Goal: Use online tool/utility: Utilize a website feature to perform a specific function

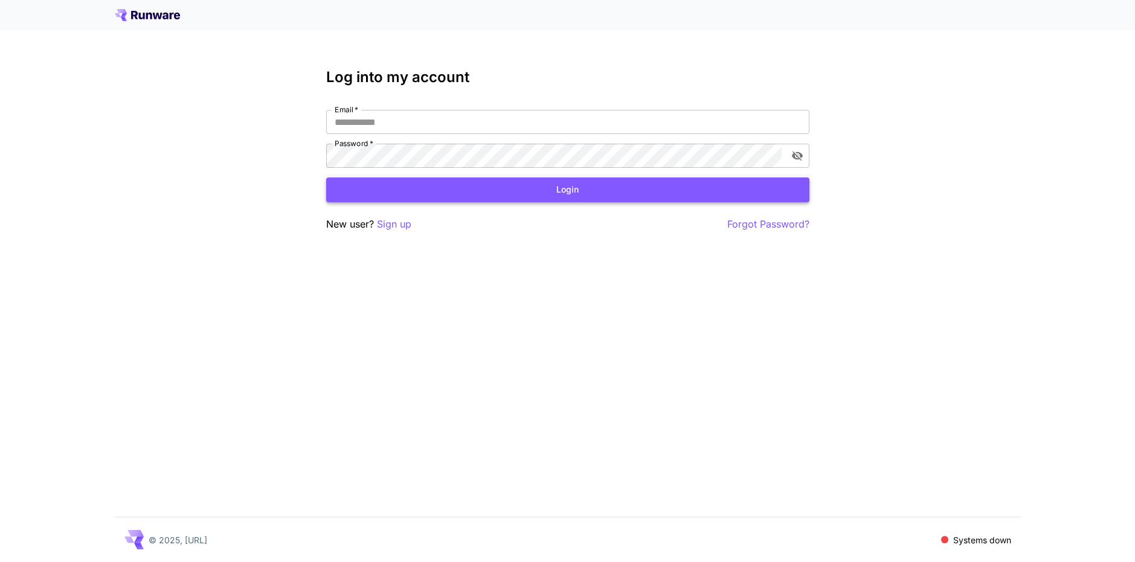
type input "**********"
click at [555, 189] on button "Login" at bounding box center [567, 190] width 483 height 25
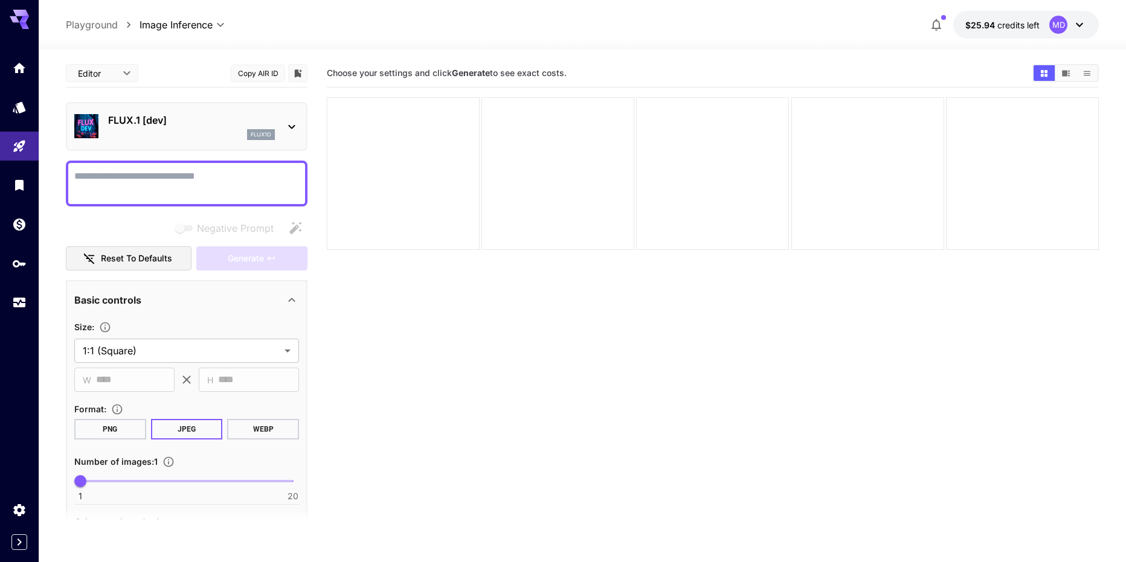
click at [926, 433] on section "Choose your settings and click Generate to see exact costs." at bounding box center [713, 340] width 772 height 562
click at [733, 346] on section "Choose your settings and click Generate to see exact costs." at bounding box center [713, 340] width 772 height 562
click at [290, 129] on icon at bounding box center [292, 127] width 14 height 14
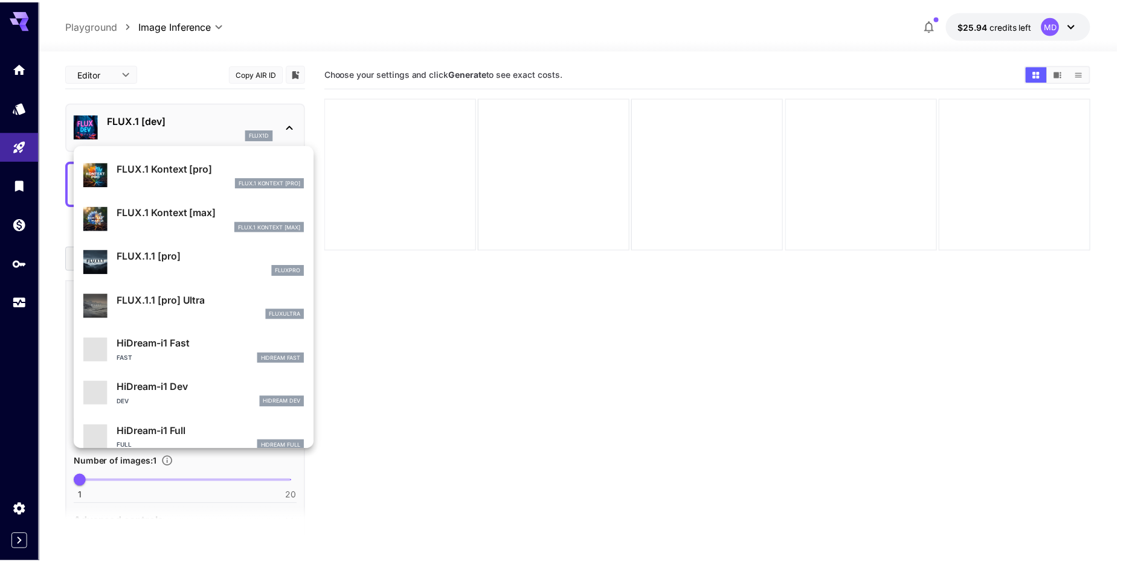
scroll to position [933, 0]
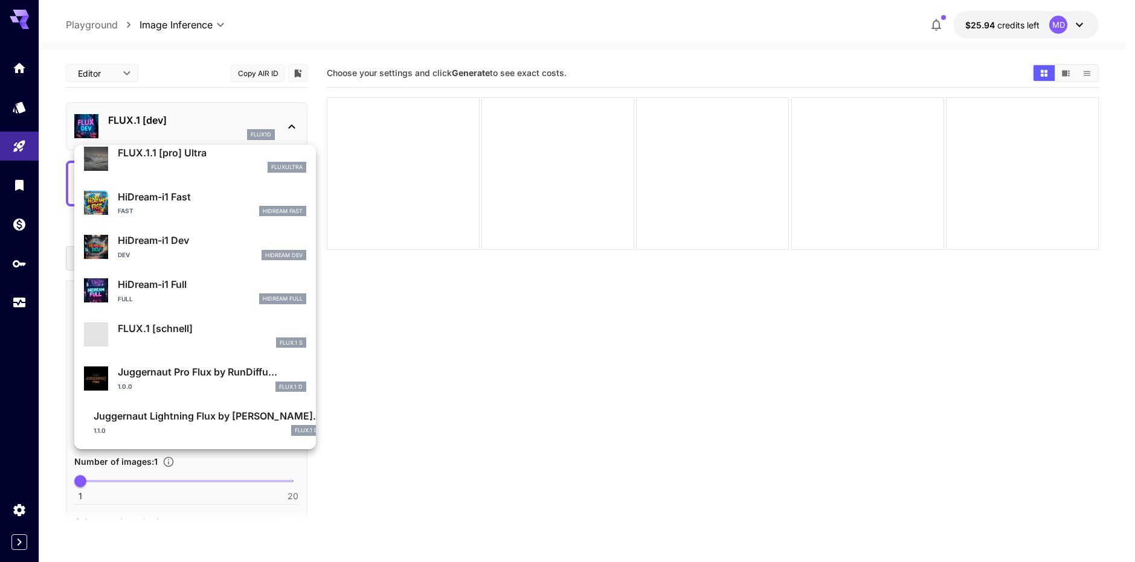
click at [434, 346] on div at bounding box center [567, 281] width 1135 height 562
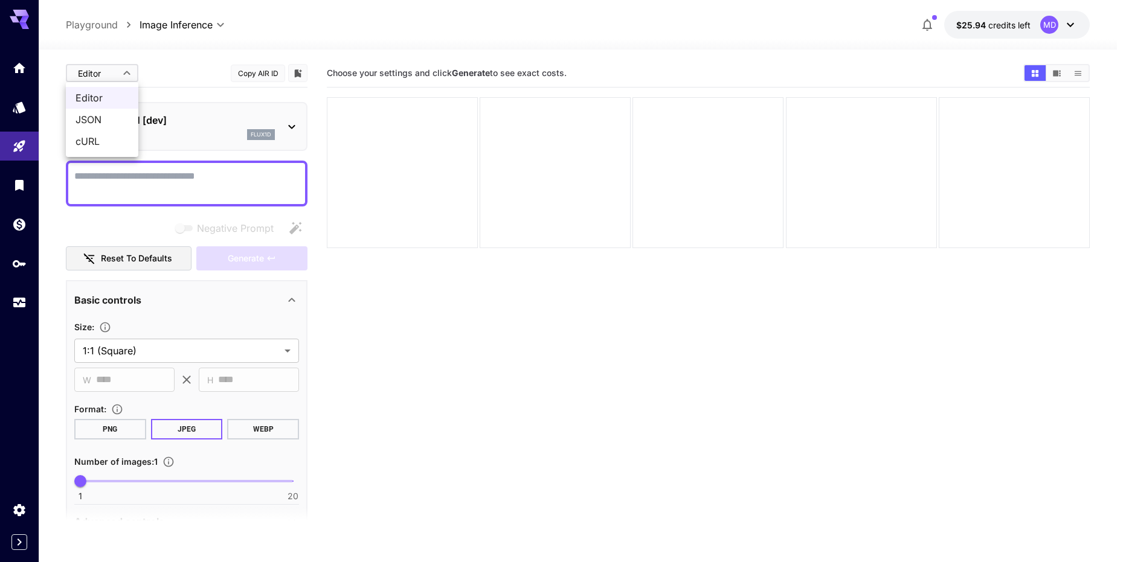
click at [134, 77] on body "**********" at bounding box center [563, 329] width 1126 height 658
click at [130, 76] on div at bounding box center [567, 281] width 1135 height 562
click at [97, 24] on p "Playground" at bounding box center [92, 25] width 52 height 14
click at [98, 26] on p "Playground" at bounding box center [92, 25] width 52 height 14
click at [19, 22] on icon at bounding box center [19, 19] width 19 height 19
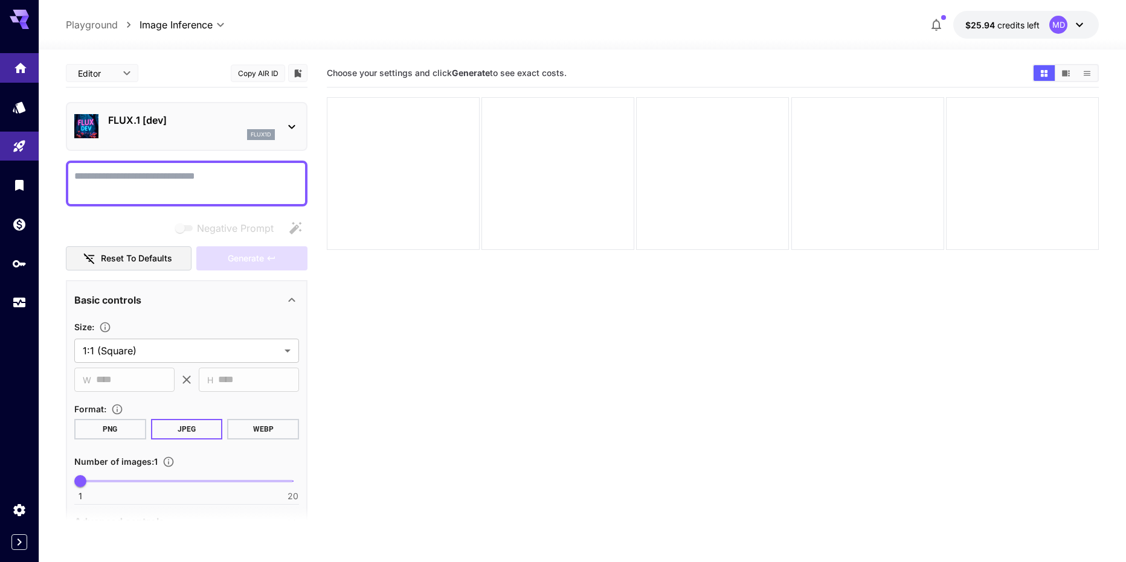
click at [19, 72] on link at bounding box center [19, 68] width 39 height 30
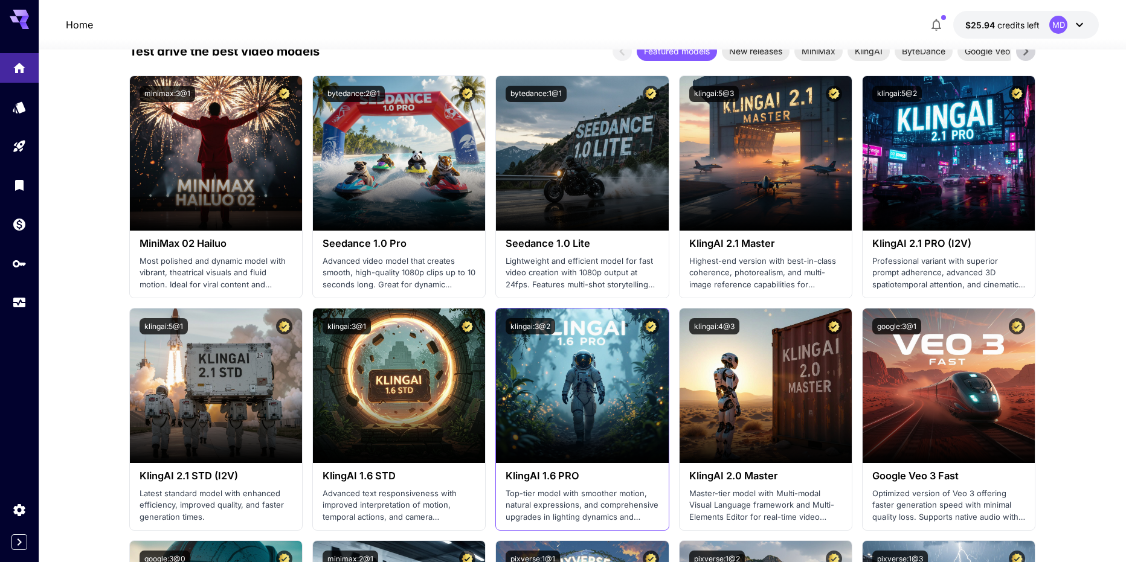
scroll to position [181, 0]
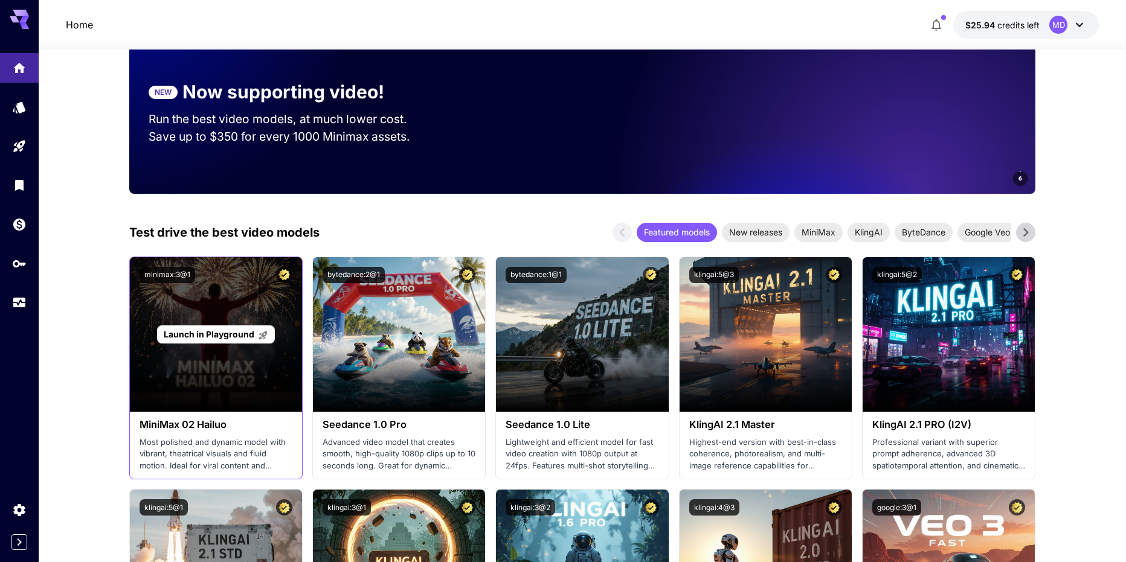
click at [225, 364] on div "Launch in Playground" at bounding box center [216, 334] width 172 height 155
click at [225, 333] on span "Launch in Playground" at bounding box center [209, 334] width 91 height 10
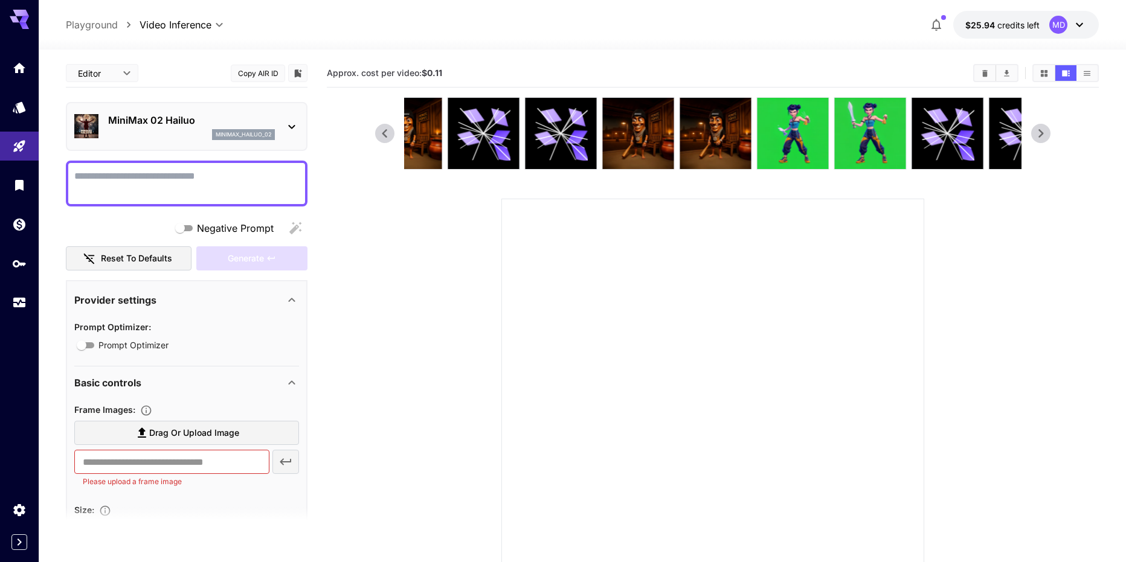
click at [131, 173] on textarea "Negative Prompt" at bounding box center [186, 183] width 225 height 29
click at [149, 180] on textarea "Negative Prompt" at bounding box center [186, 183] width 225 height 29
paste textarea "**********"
type textarea "**********"
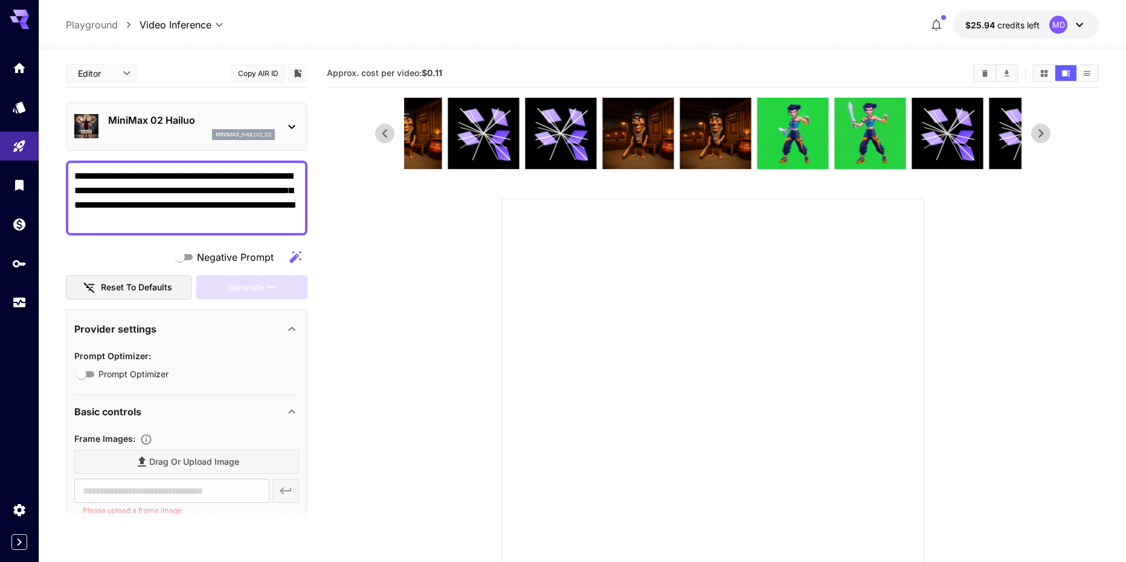
type input "**********"
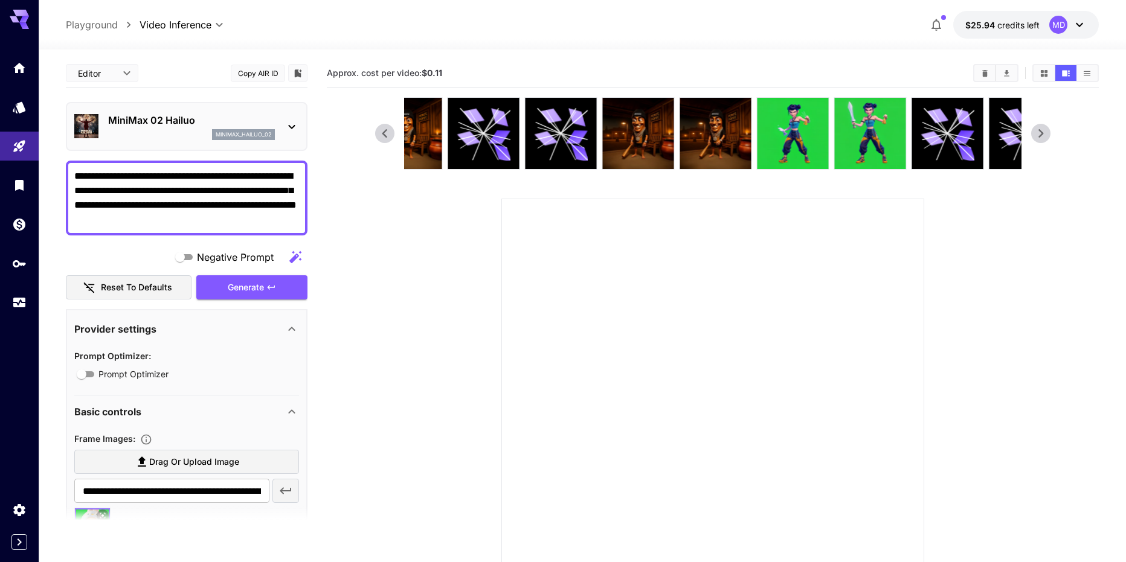
drag, startPoint x: 132, startPoint y: 207, endPoint x: 246, endPoint y: 200, distance: 115.0
click at [246, 200] on textarea "**********" at bounding box center [186, 198] width 225 height 58
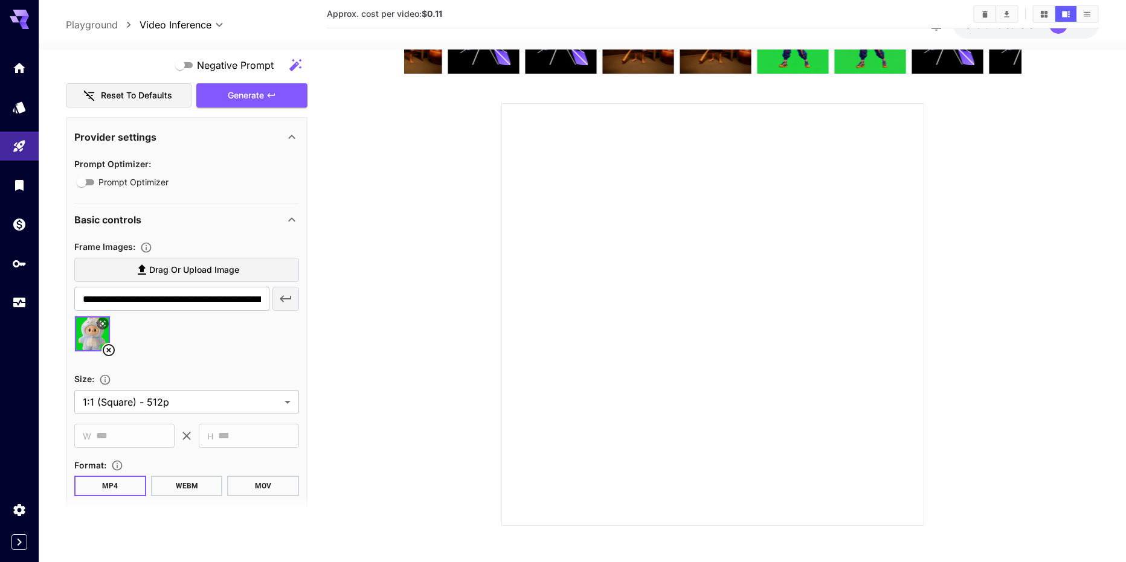
scroll to position [423, 0]
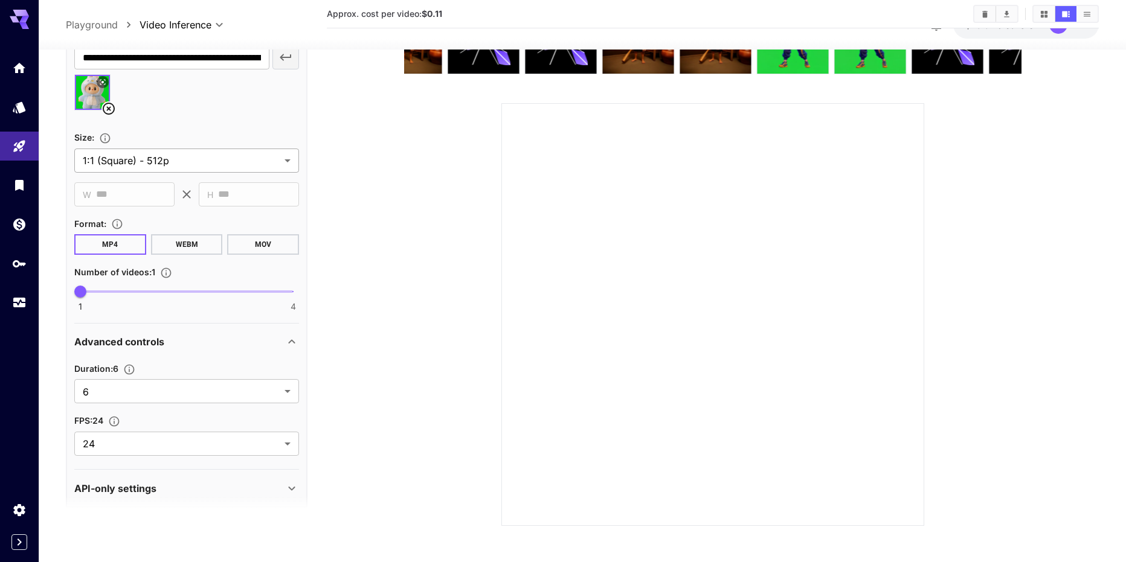
type textarea "**********"
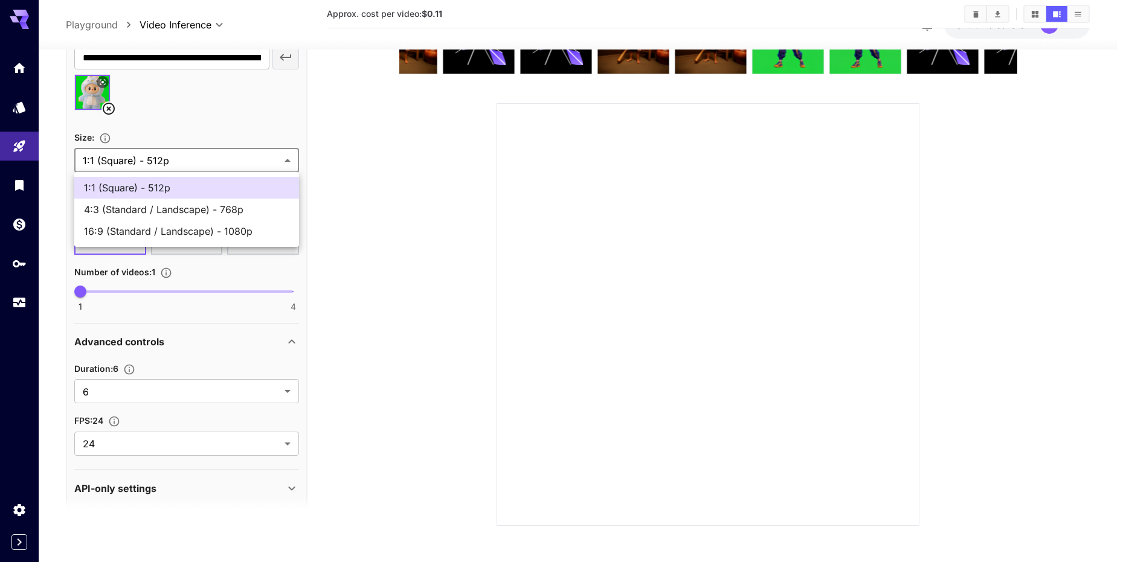
click at [290, 163] on body "**********" at bounding box center [563, 234] width 1126 height 658
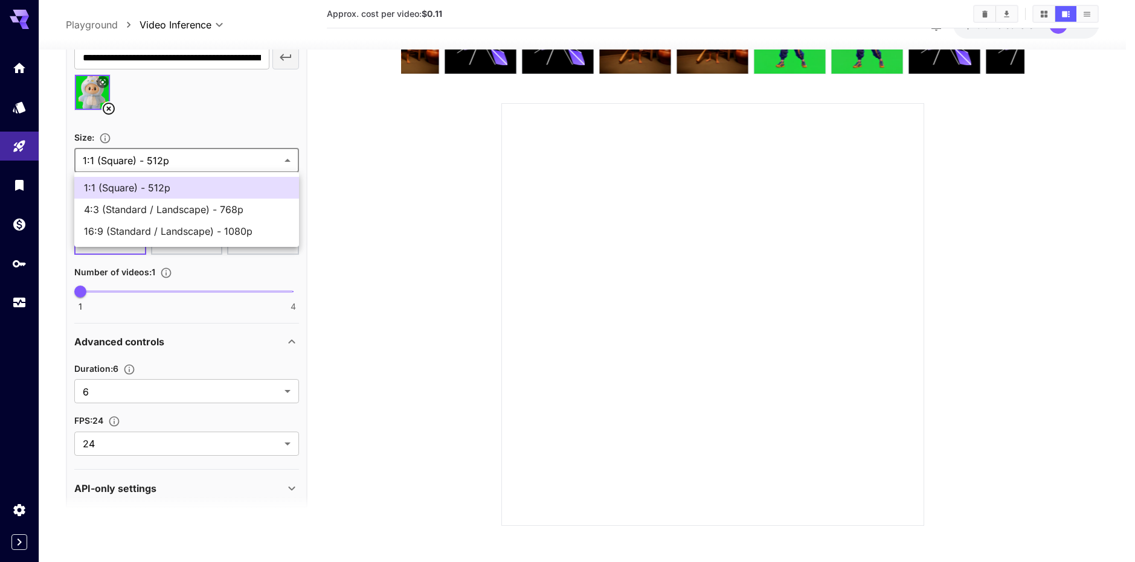
click at [290, 163] on div at bounding box center [567, 281] width 1135 height 562
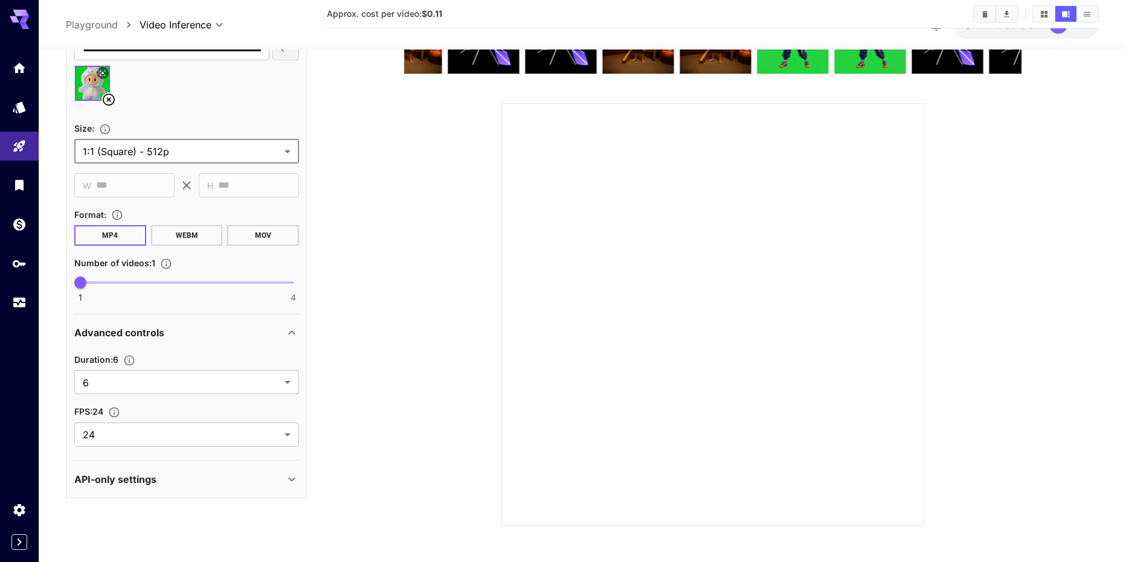
scroll to position [435, 0]
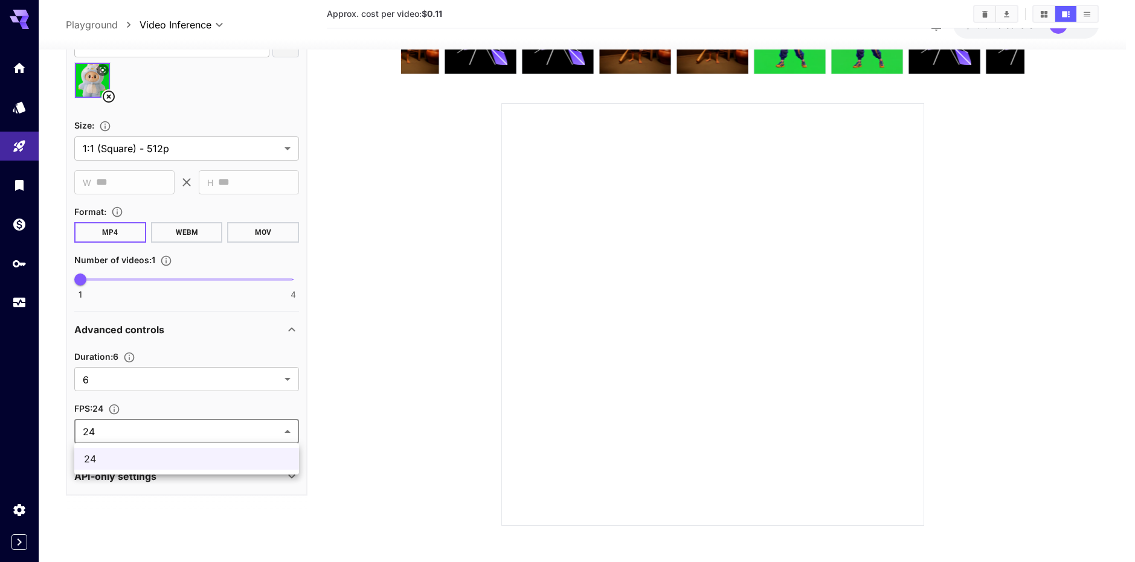
click at [271, 430] on body "**********" at bounding box center [567, 234] width 1135 height 658
click at [271, 430] on div at bounding box center [567, 281] width 1135 height 562
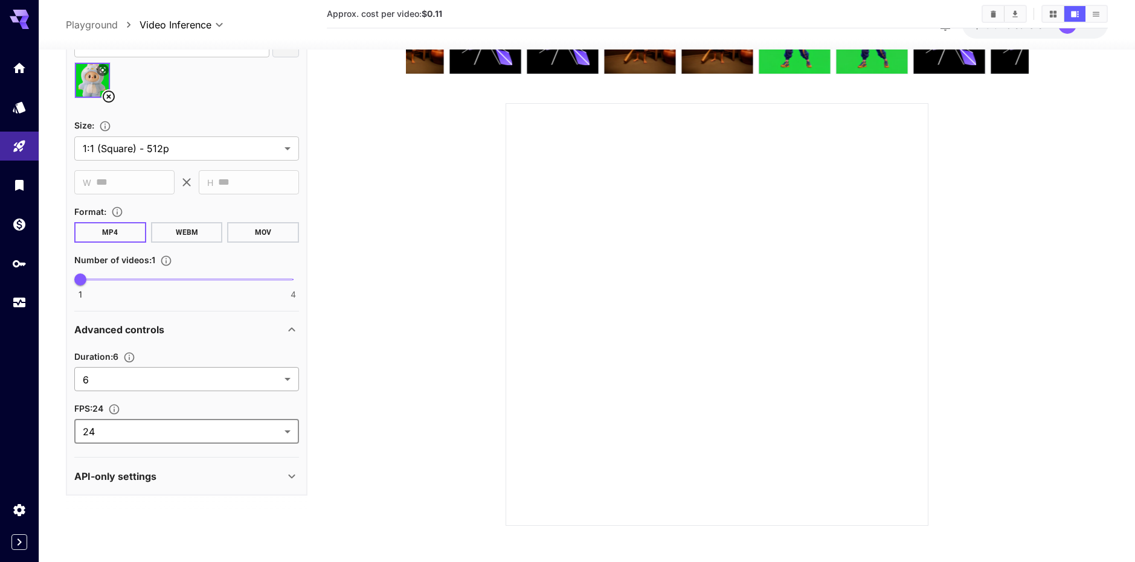
click at [265, 388] on body "**********" at bounding box center [567, 234] width 1135 height 658
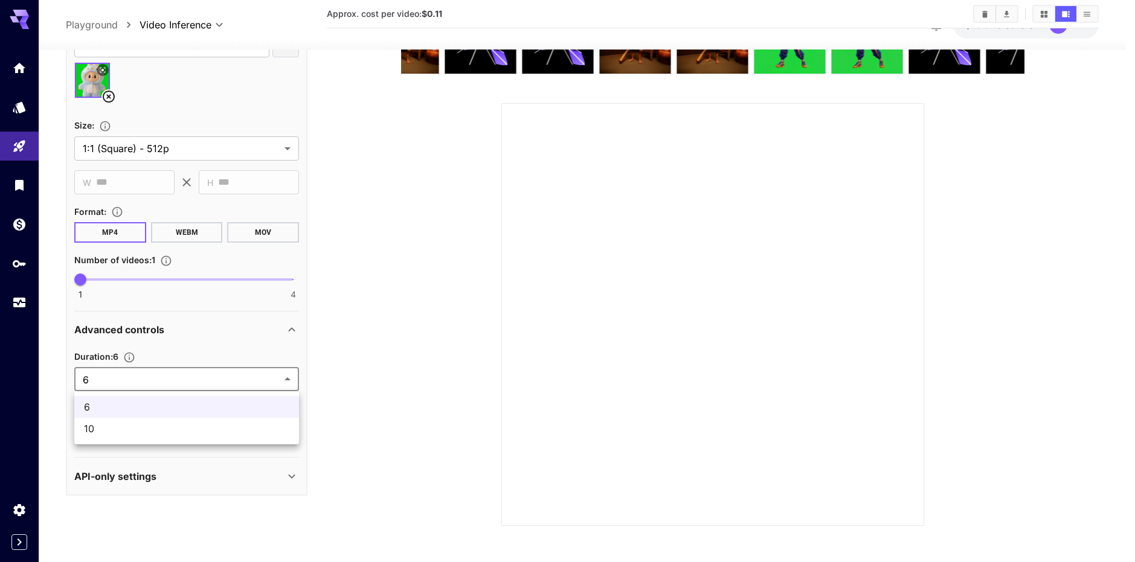
click at [265, 381] on div at bounding box center [567, 281] width 1135 height 562
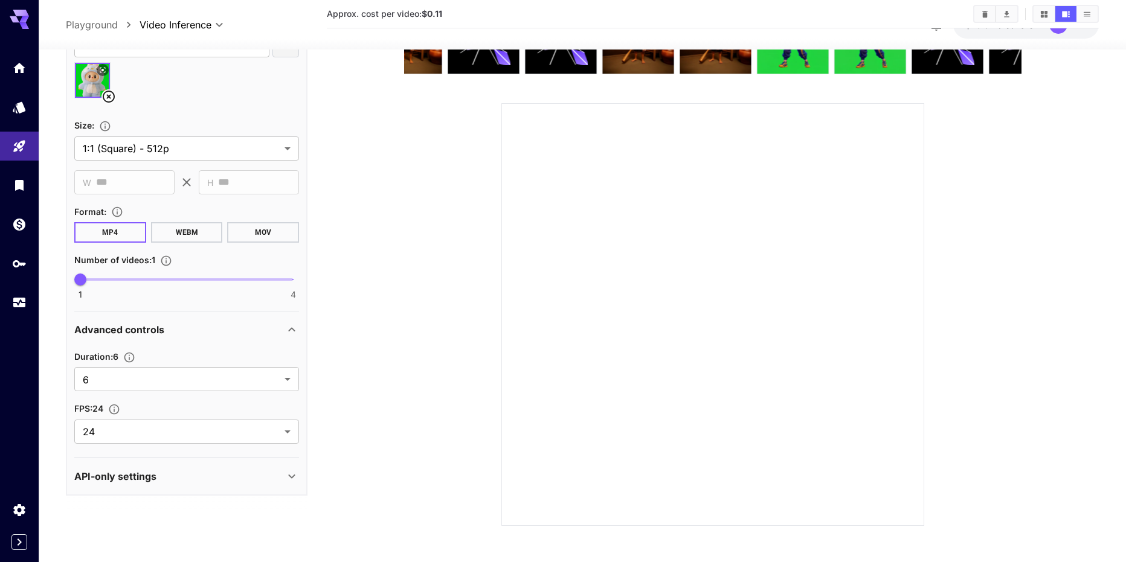
click at [372, 373] on section at bounding box center [713, 264] width 772 height 524
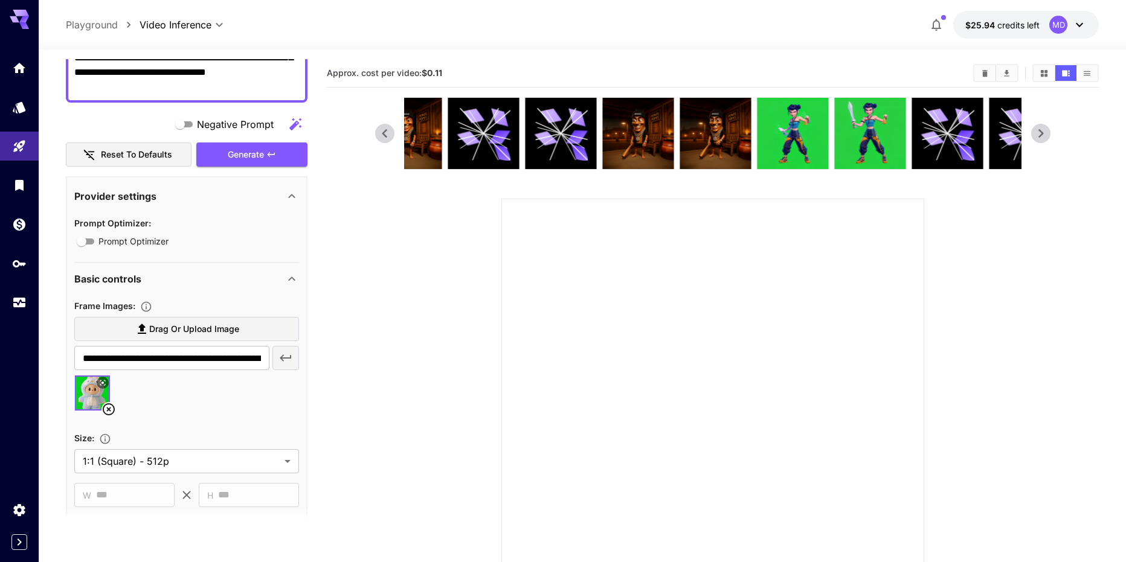
scroll to position [0, 0]
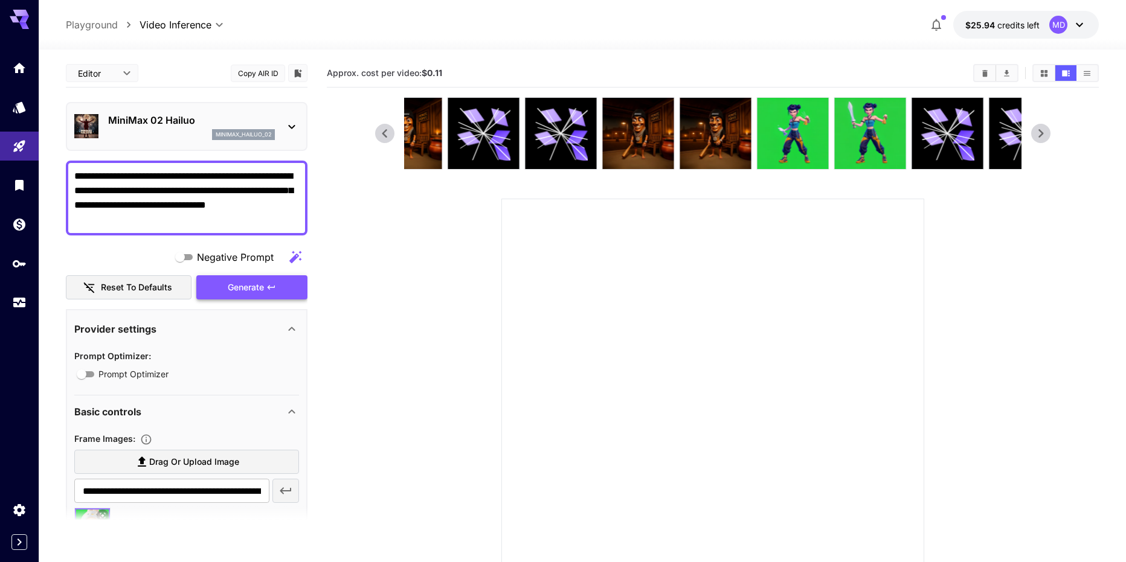
click at [250, 291] on div "Generate" at bounding box center [251, 287] width 111 height 25
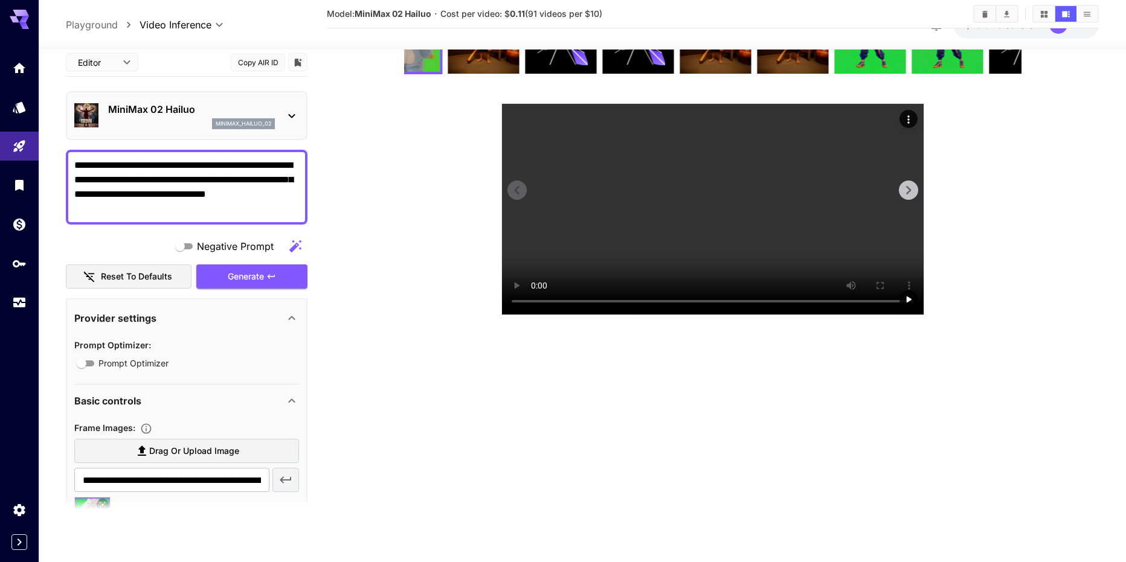
scroll to position [304, 0]
click at [196, 204] on textarea "**********" at bounding box center [186, 187] width 225 height 58
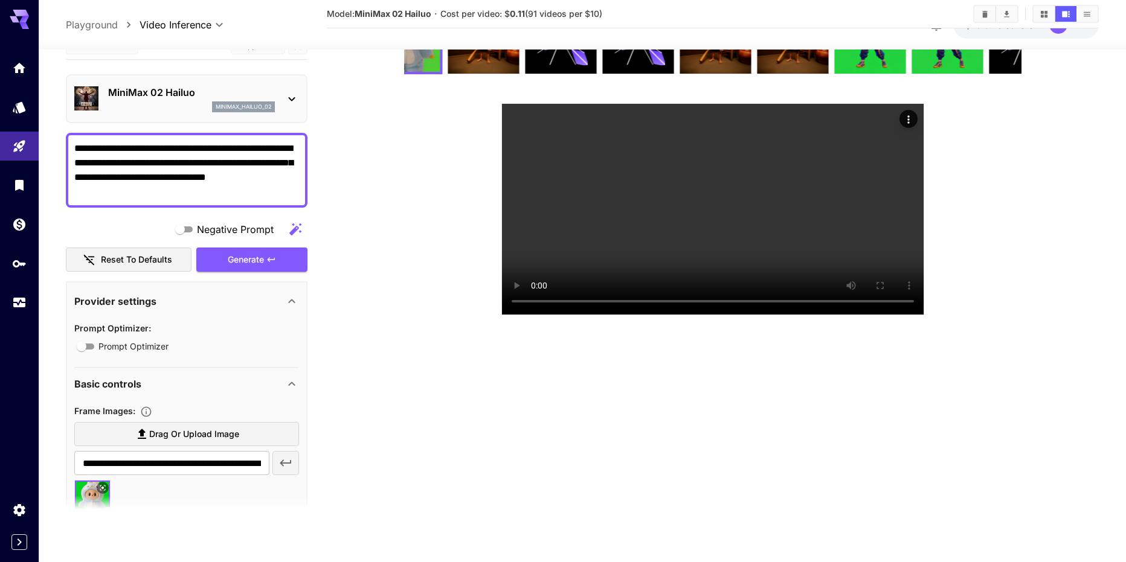
scroll to position [0, 0]
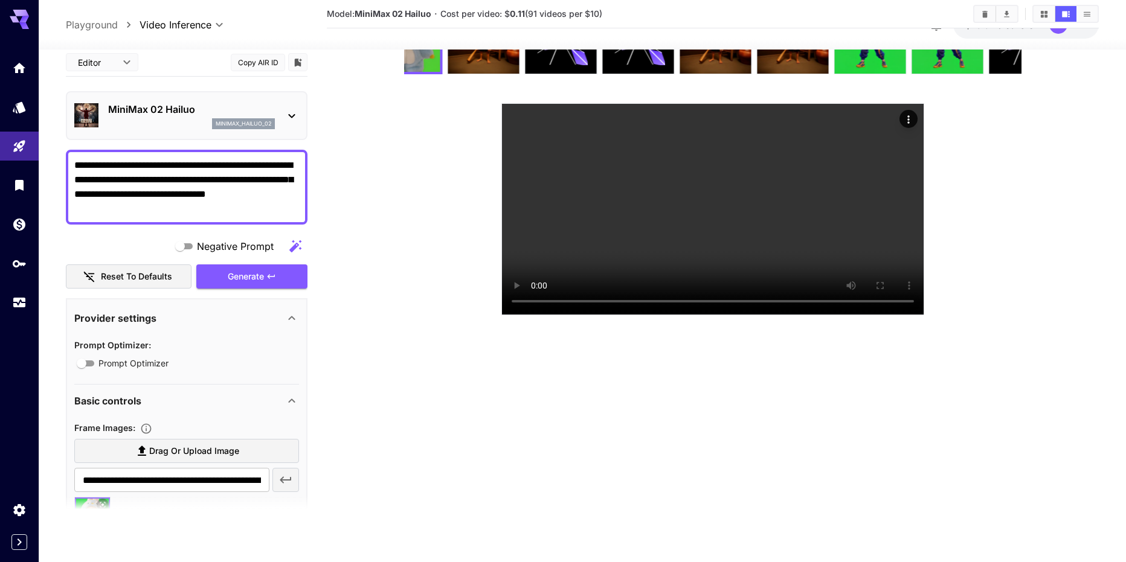
click at [108, 361] on span "Prompt Optimizer" at bounding box center [133, 363] width 70 height 13
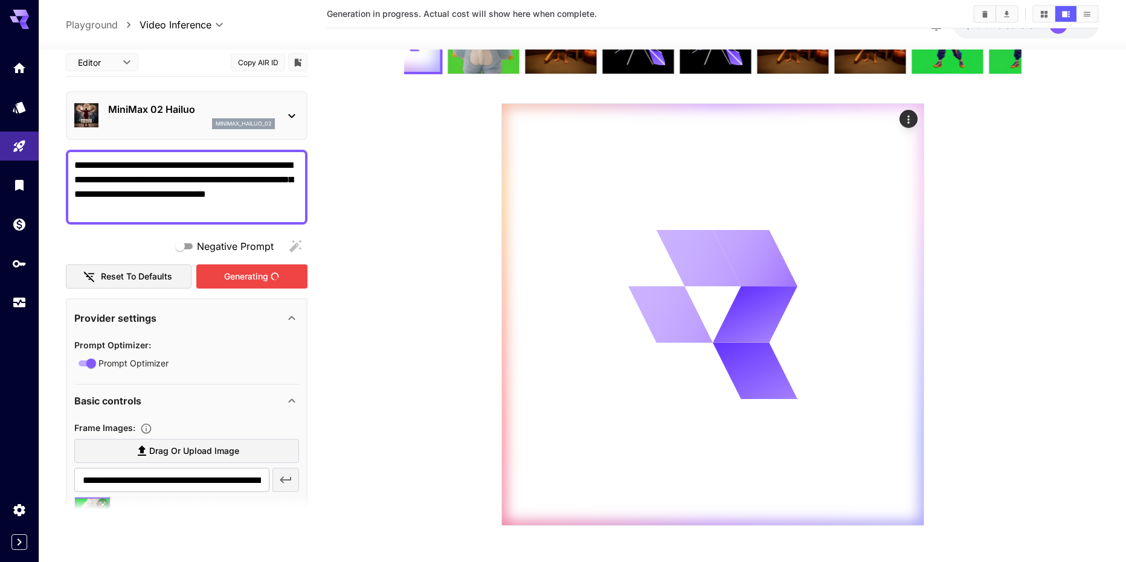
click at [264, 280] on div "Generating" at bounding box center [251, 276] width 111 height 25
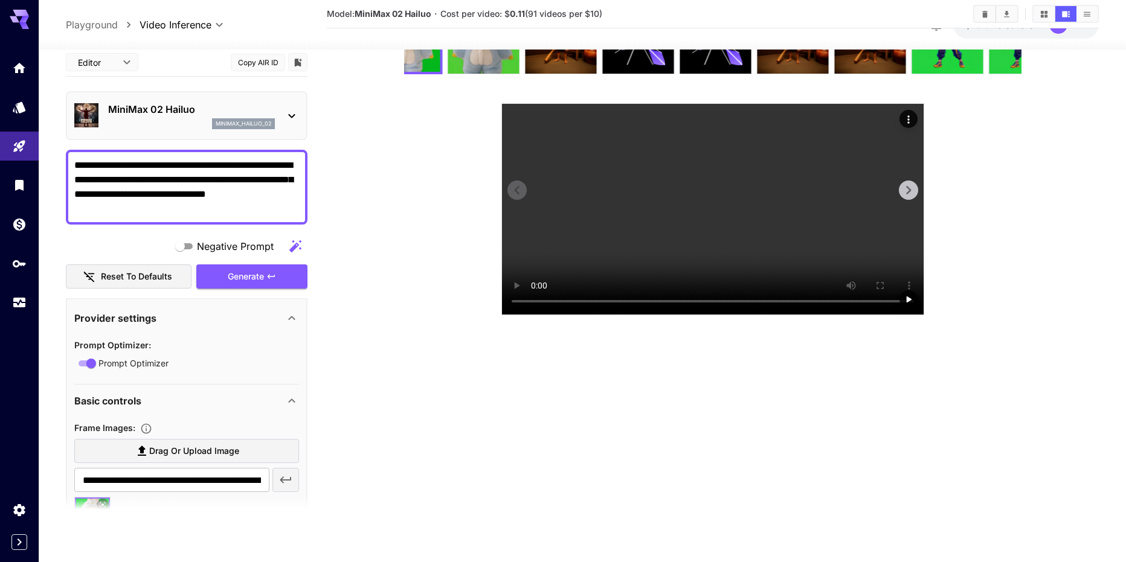
scroll to position [304, 0]
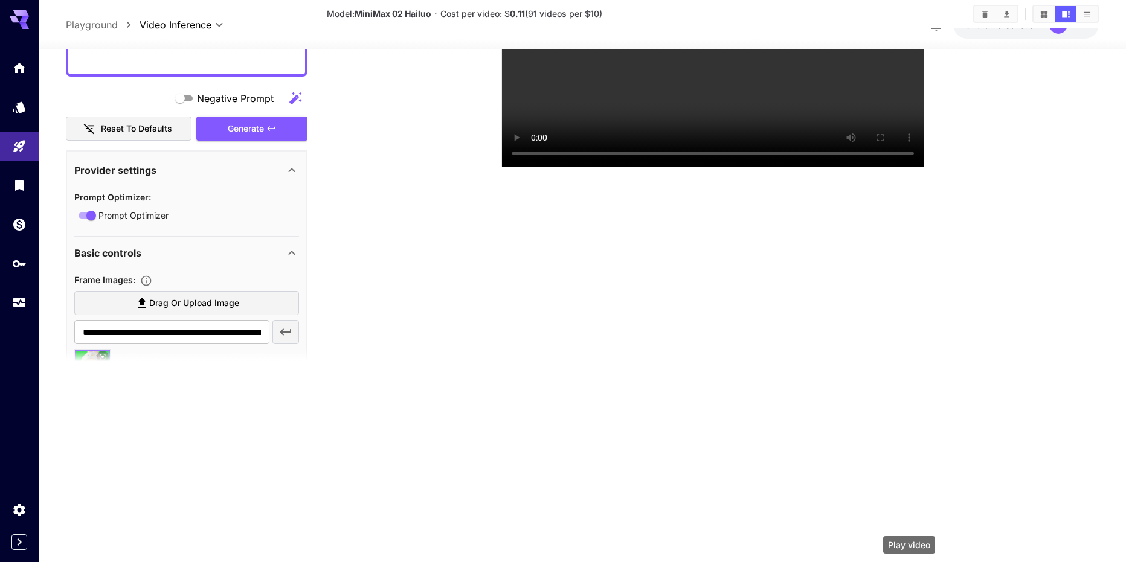
click at [906, 535] on div "Play video" at bounding box center [909, 548] width 54 height 27
click at [909, 535] on div "Play video" at bounding box center [909, 548] width 54 height 27
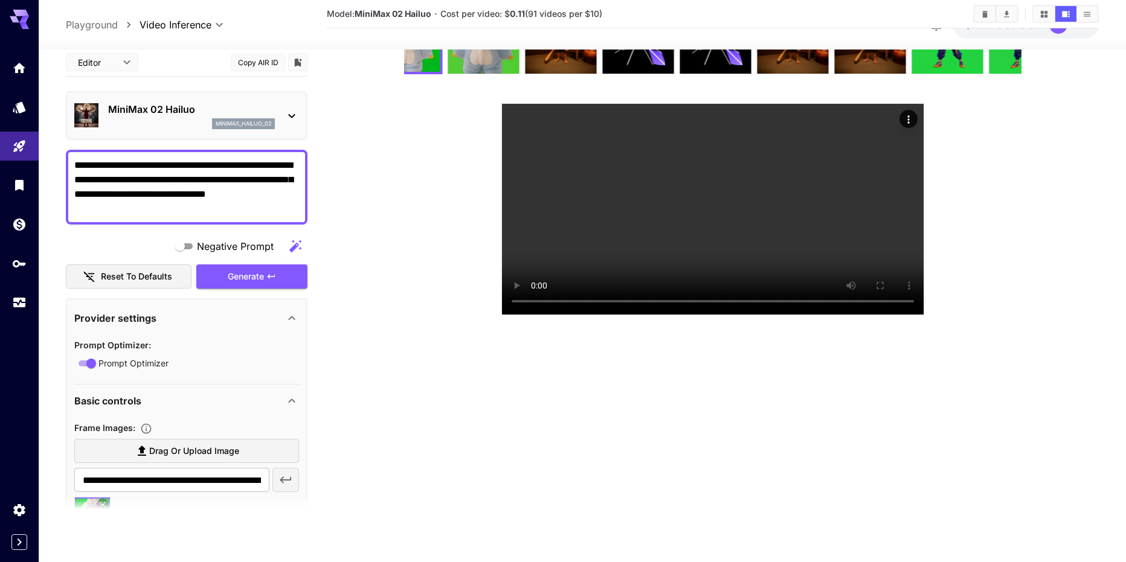
scroll to position [0, 0]
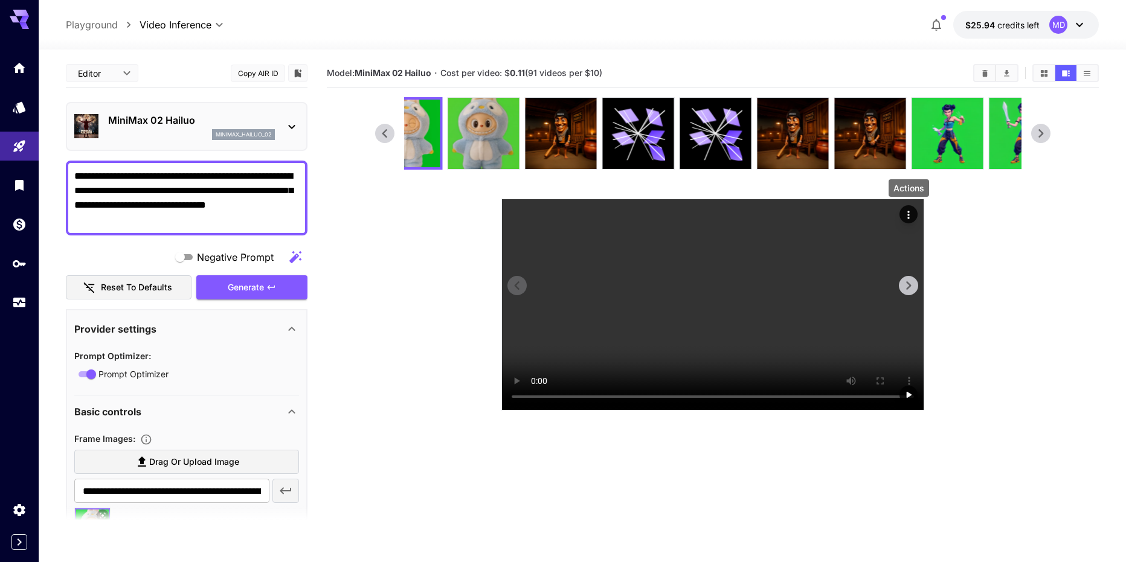
click at [912, 211] on icon "Actions" at bounding box center [909, 215] width 12 height 12
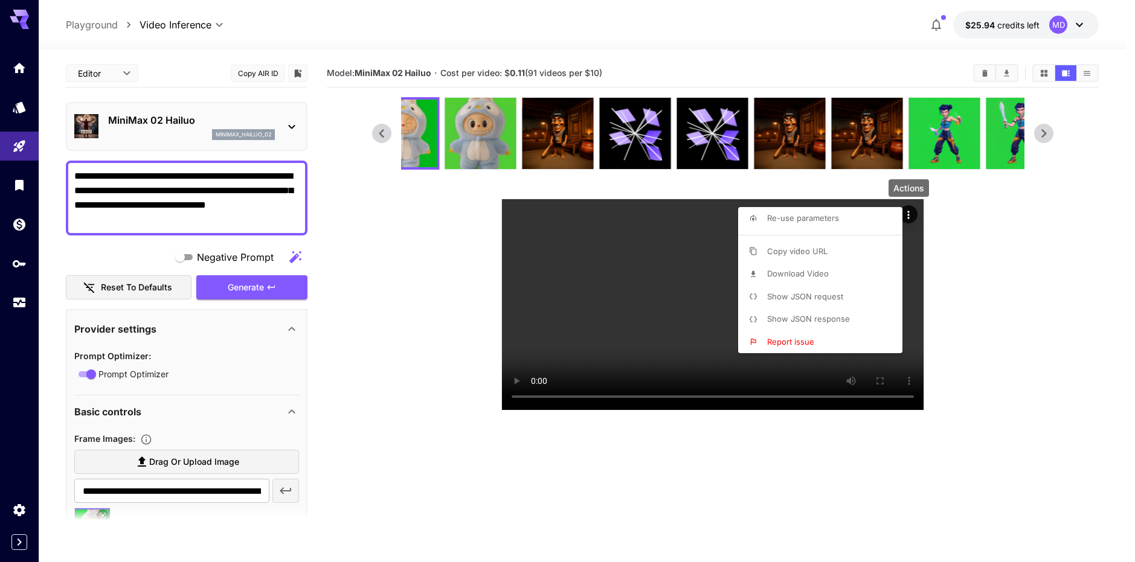
click at [844, 274] on li "Download Video" at bounding box center [824, 274] width 172 height 23
click at [969, 349] on div at bounding box center [567, 281] width 1135 height 562
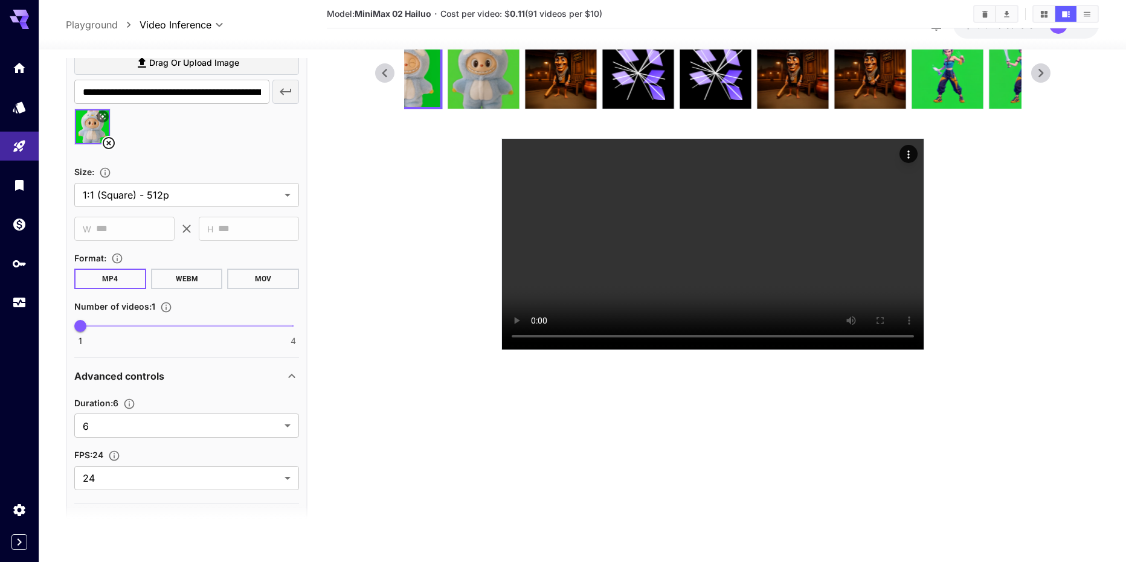
scroll to position [435, 0]
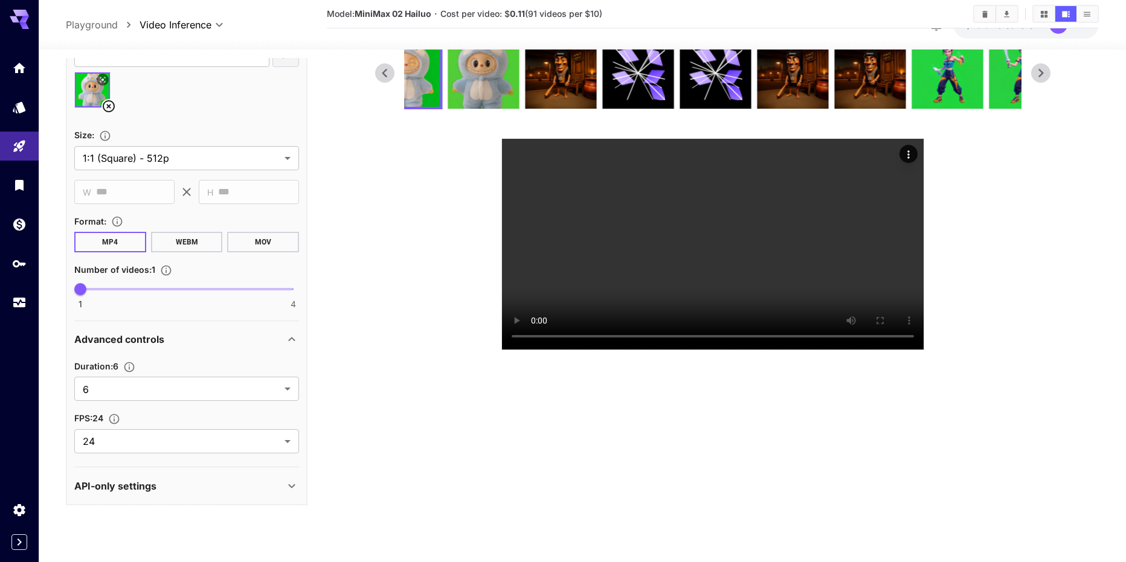
click at [291, 486] on icon at bounding box center [291, 487] width 7 height 4
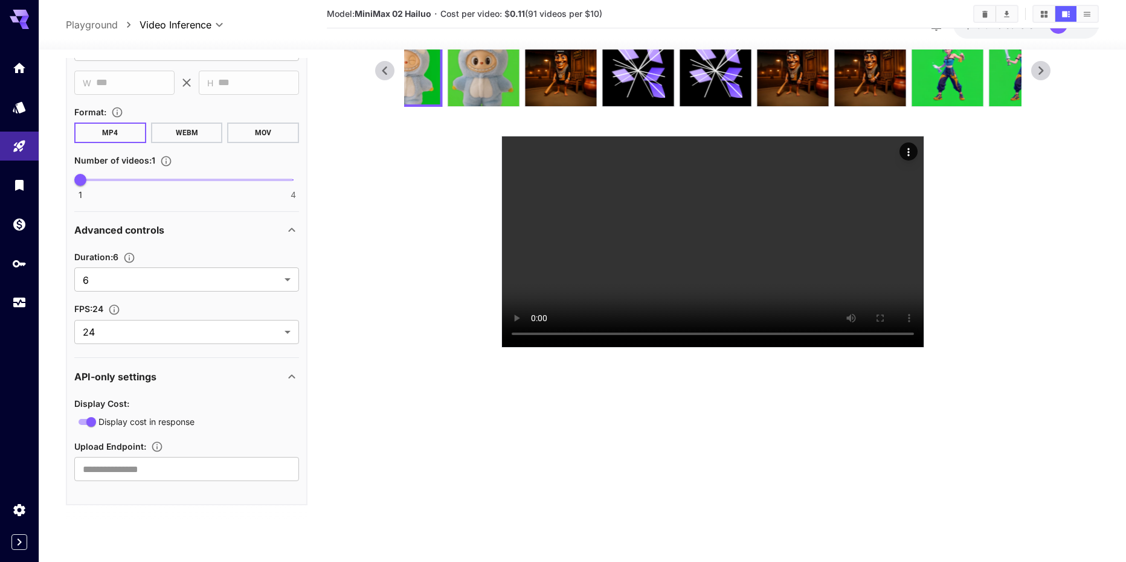
scroll to position [304, 0]
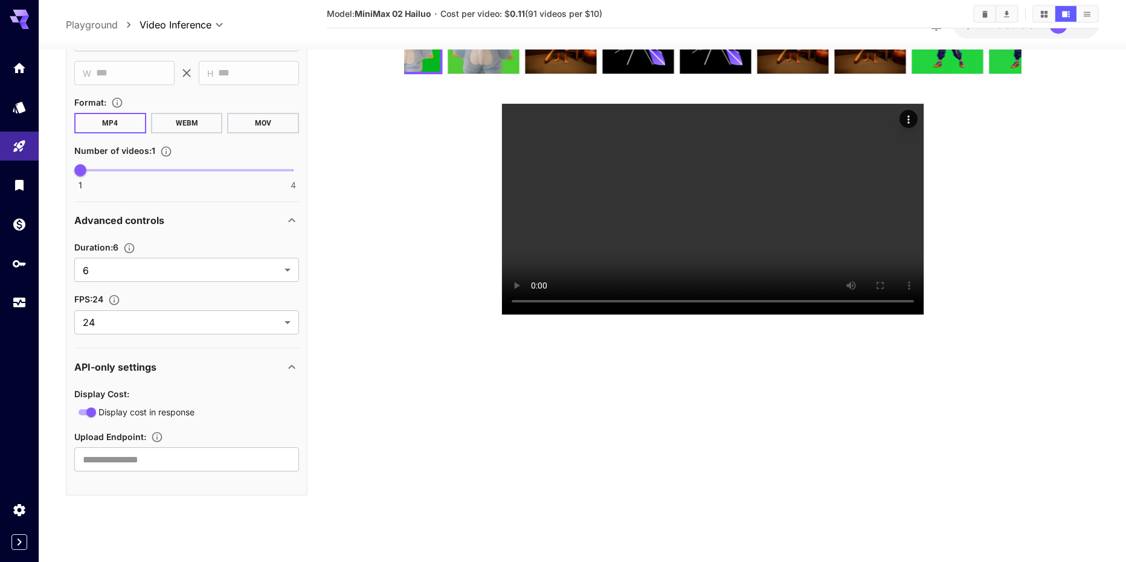
click at [378, 315] on section at bounding box center [712, 159] width 675 height 314
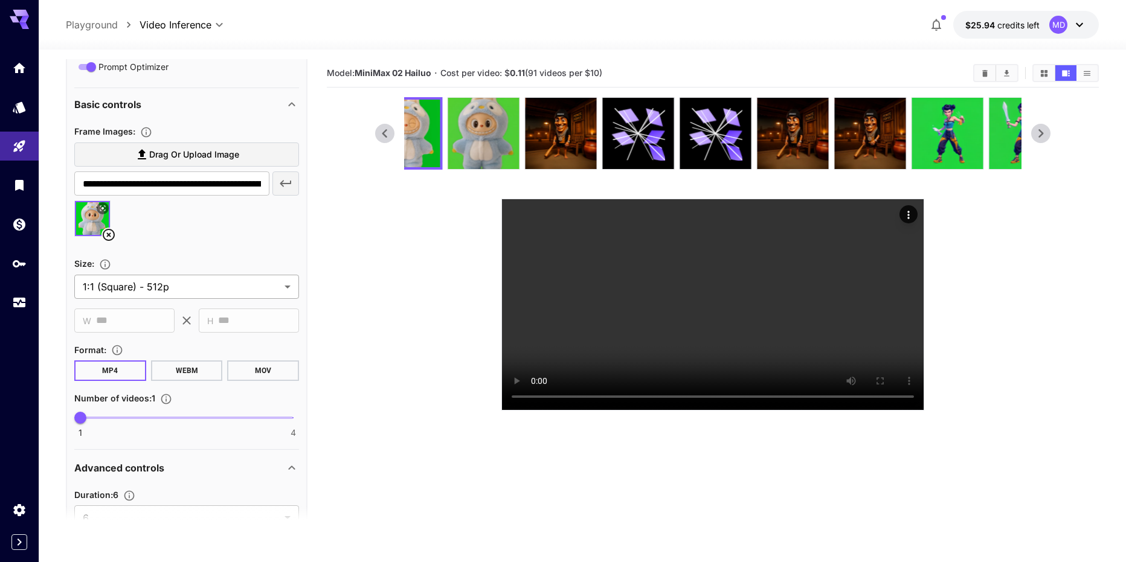
scroll to position [303, 0]
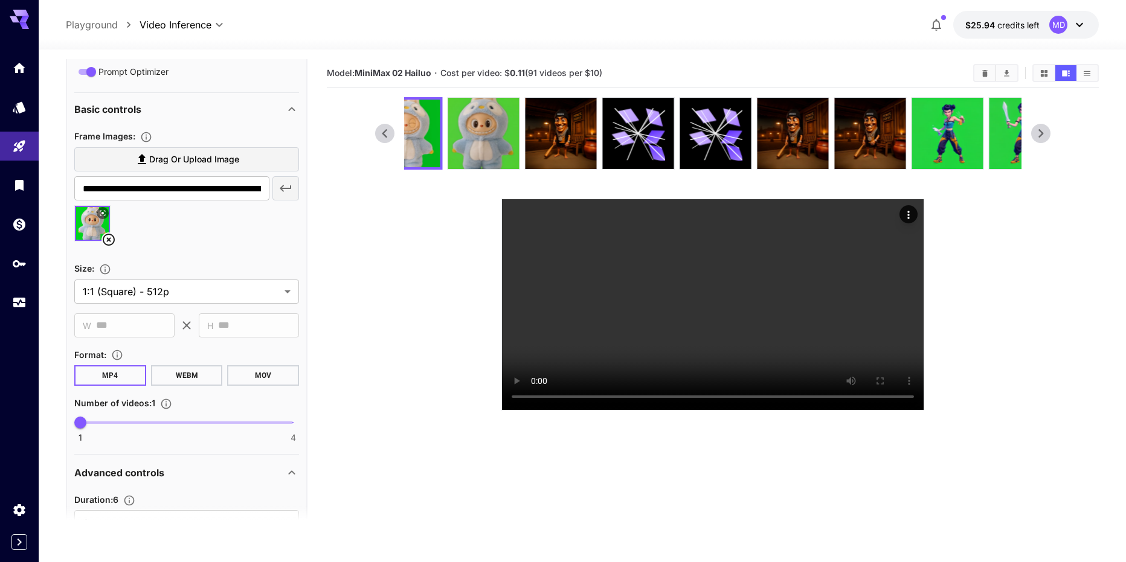
click at [111, 237] on icon at bounding box center [108, 240] width 14 height 14
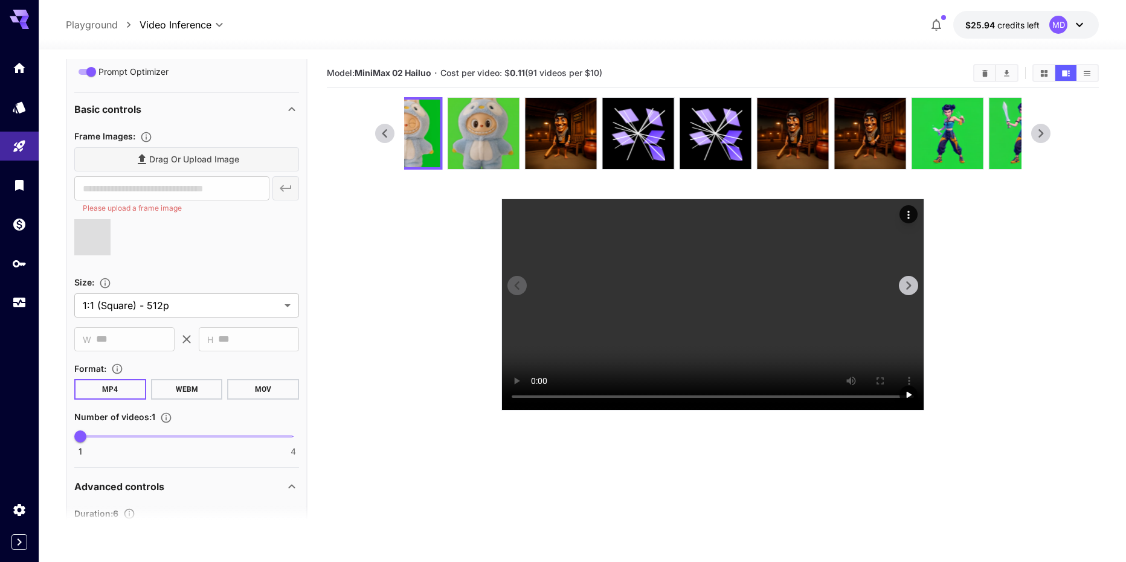
type input "**********"
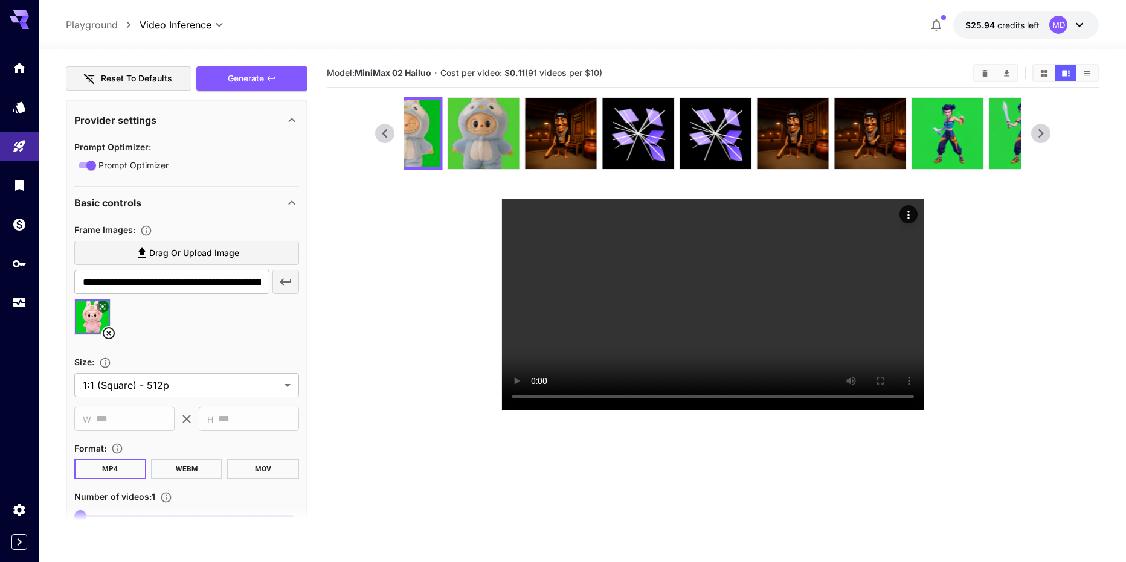
scroll to position [61, 0]
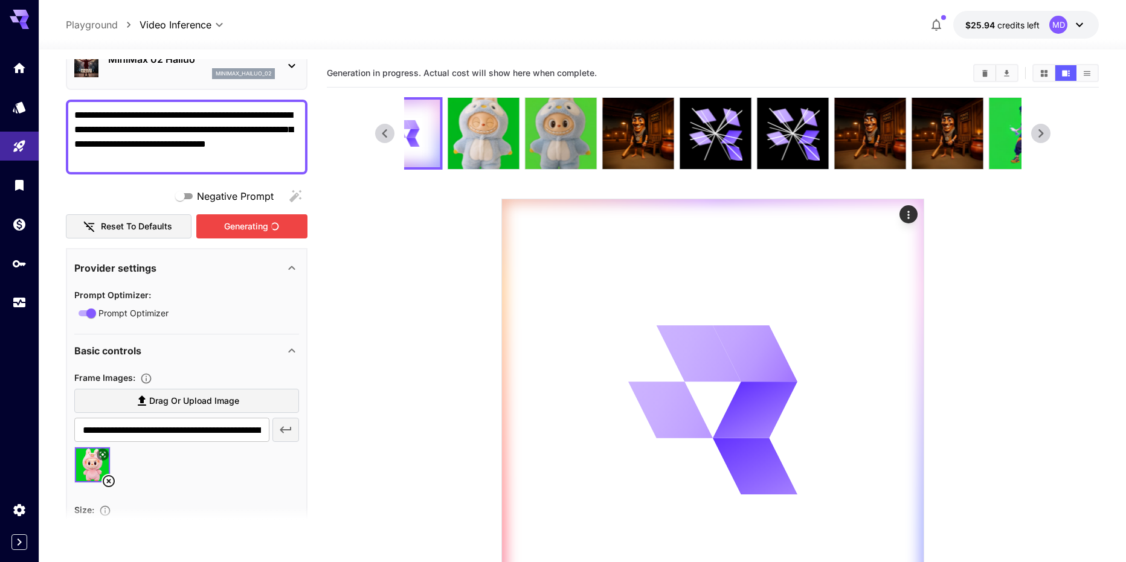
click at [242, 229] on div "Generating" at bounding box center [251, 226] width 111 height 25
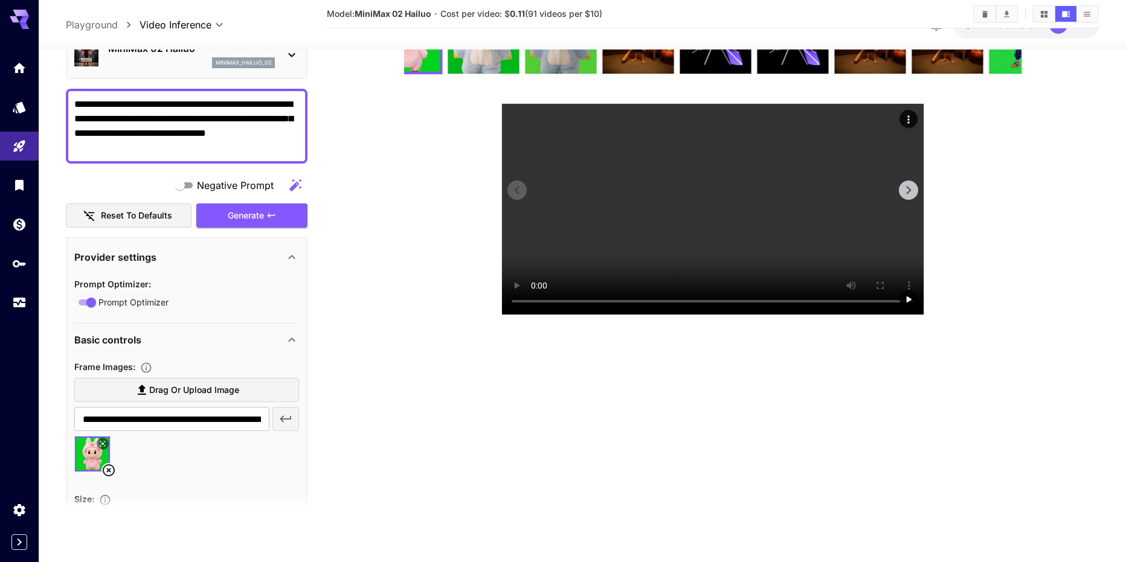
scroll to position [237, 0]
click at [109, 470] on icon at bounding box center [109, 471] width 12 height 12
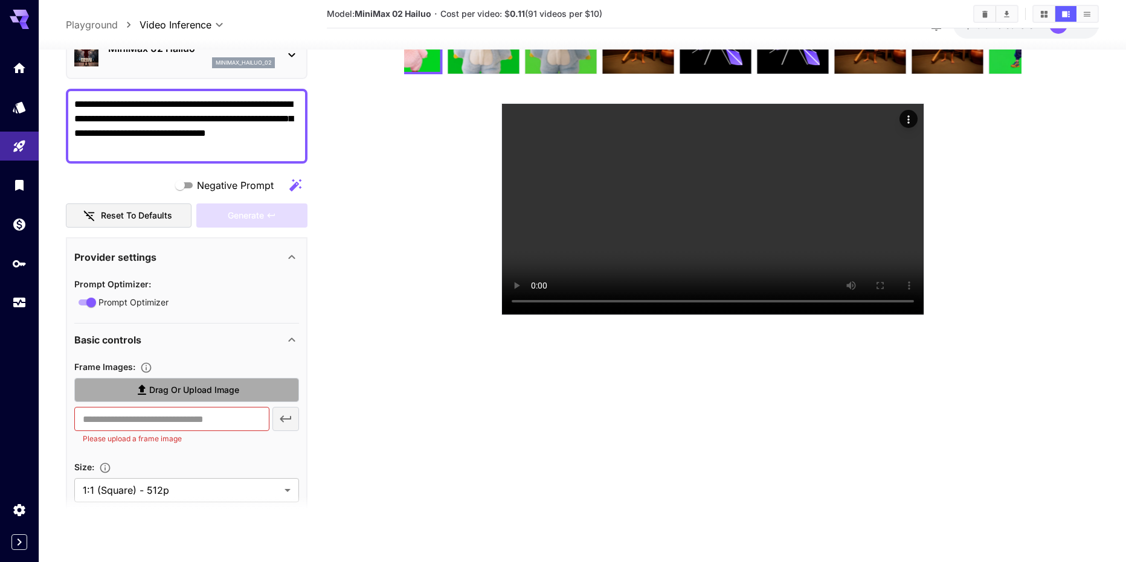
click at [155, 378] on label "Drag or upload image" at bounding box center [186, 390] width 225 height 25
click at [0, 0] on input "Drag or upload image" at bounding box center [0, 0] width 0 height 0
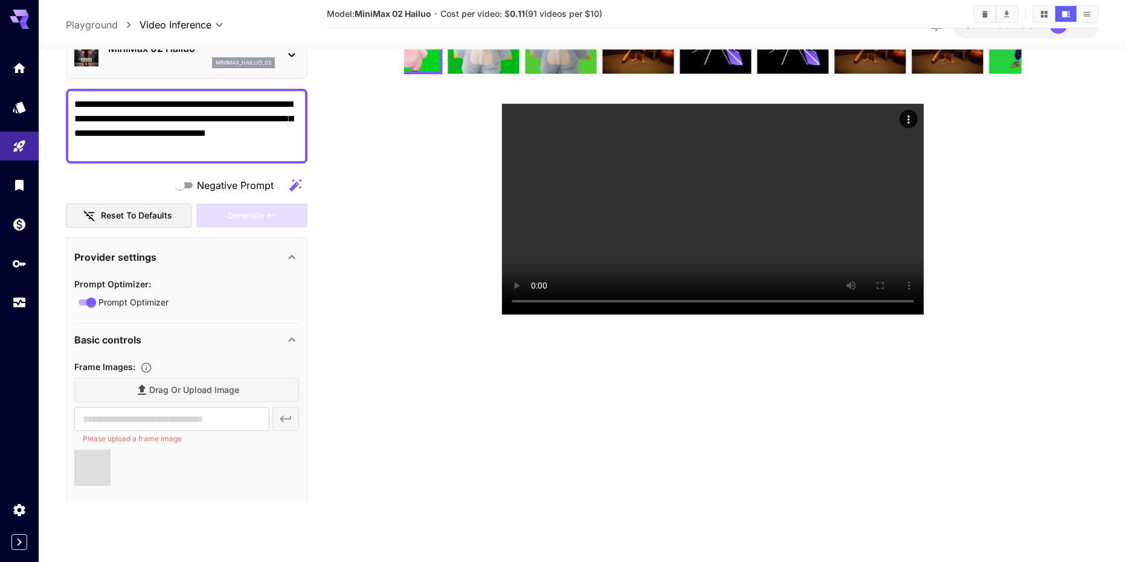
type input "**********"
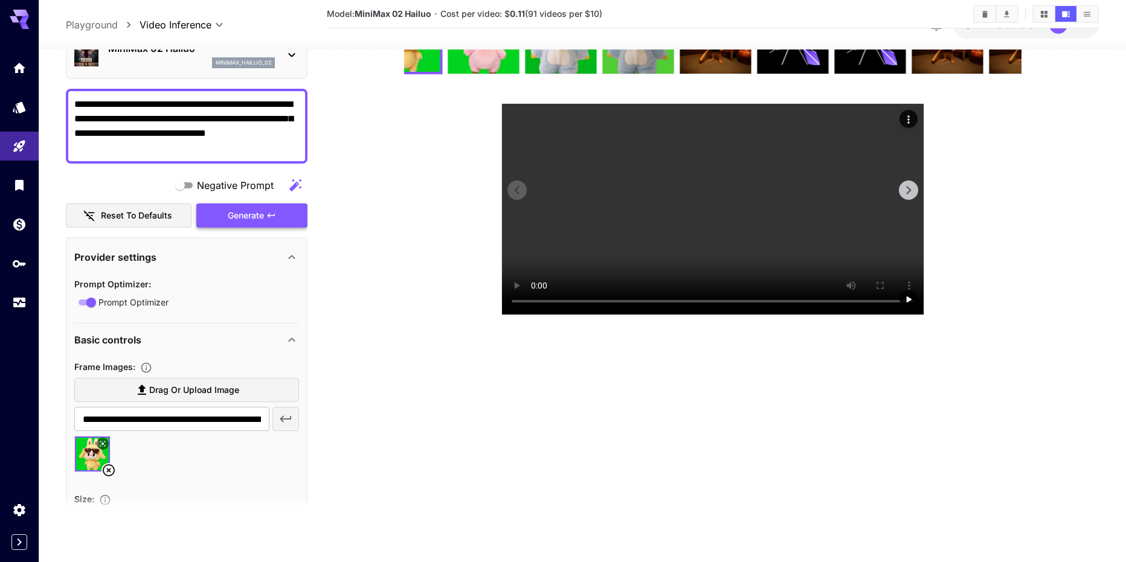
scroll to position [35, 0]
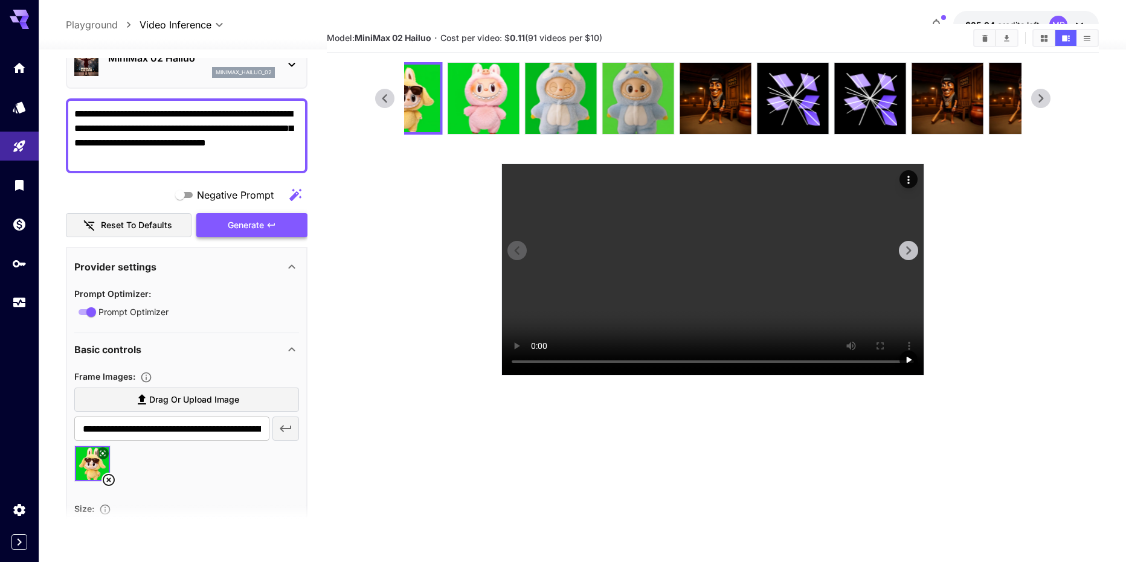
click at [906, 174] on icon "Actions" at bounding box center [909, 180] width 12 height 12
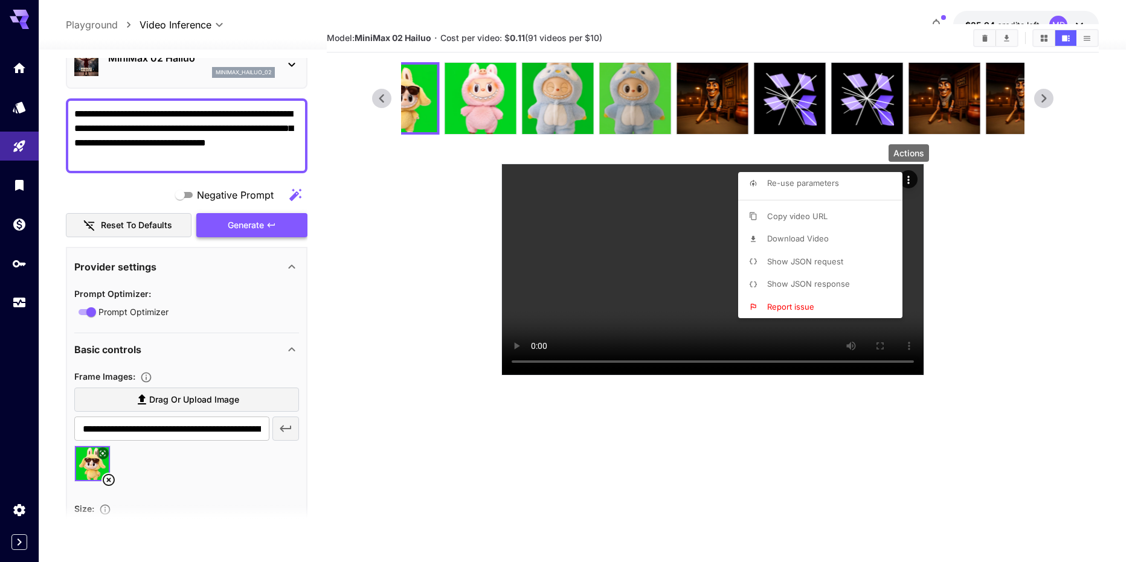
click at [832, 238] on li "Download Video" at bounding box center [824, 239] width 172 height 23
click at [1024, 294] on div at bounding box center [567, 281] width 1135 height 562
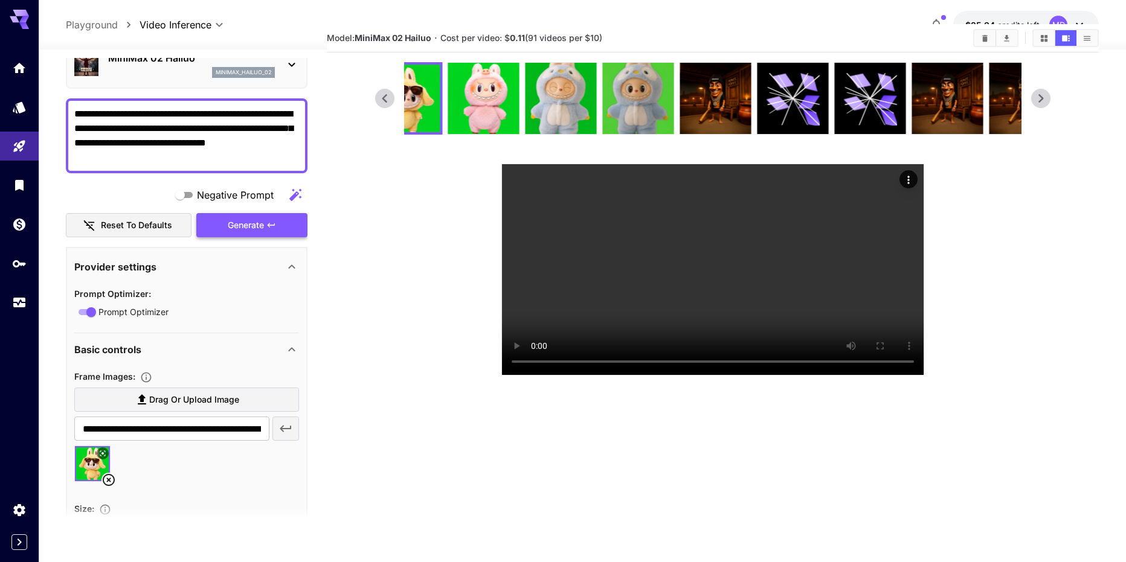
click at [111, 478] on icon at bounding box center [109, 480] width 12 height 12
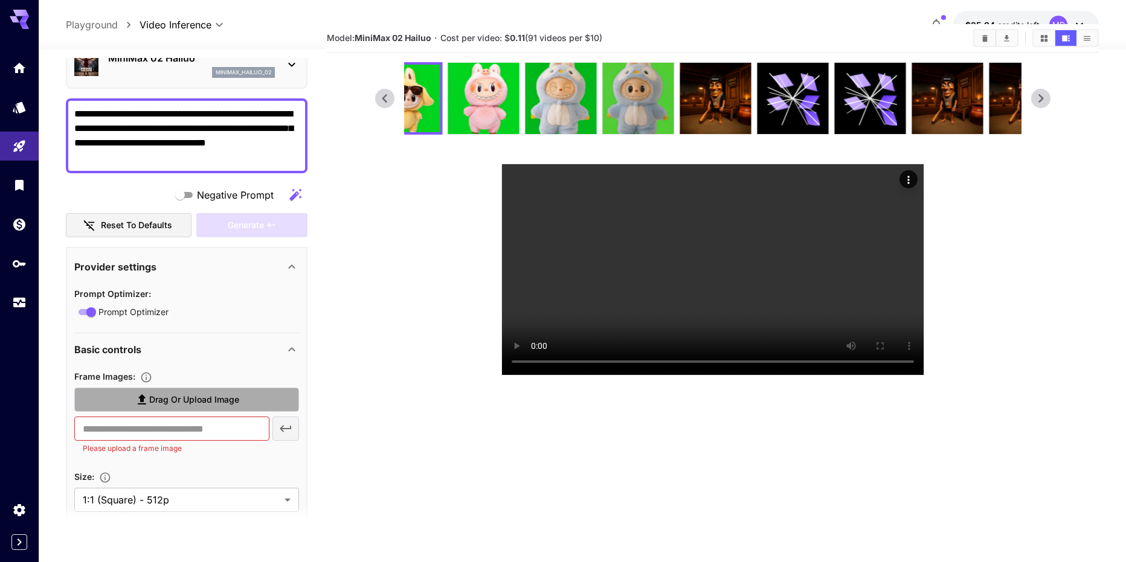
click at [196, 398] on span "Drag or upload image" at bounding box center [194, 400] width 90 height 15
click at [0, 0] on input "Drag or upload image" at bounding box center [0, 0] width 0 height 0
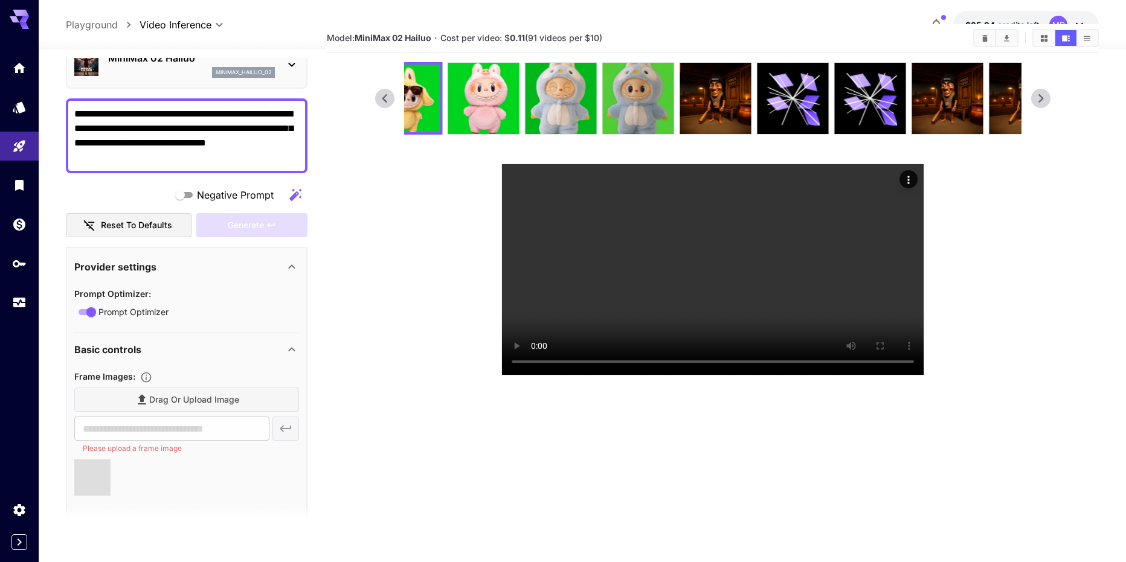
type input "**********"
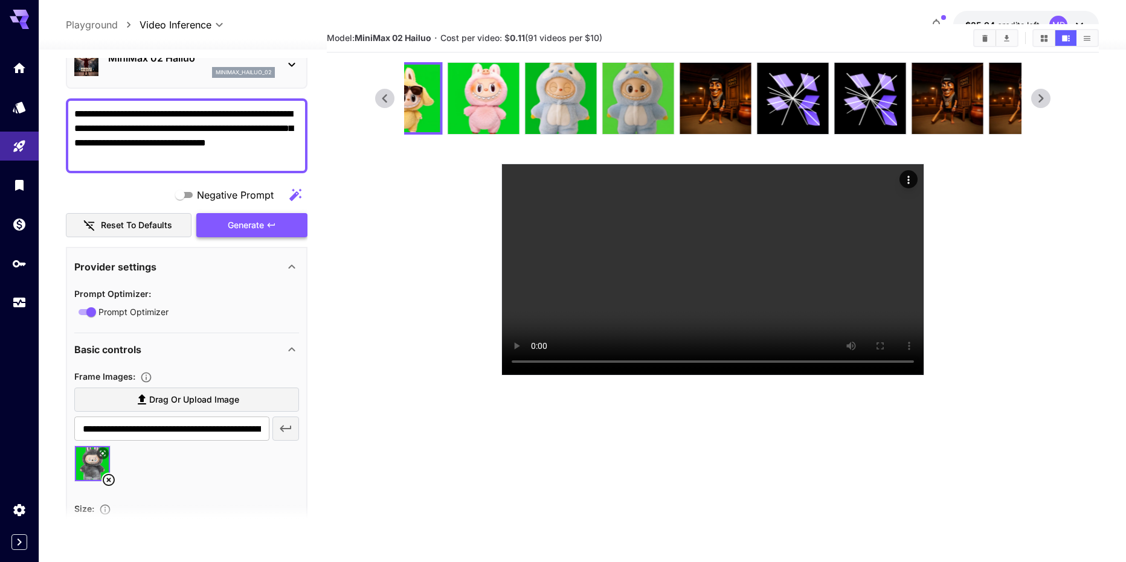
click at [970, 264] on section at bounding box center [712, 219] width 675 height 314
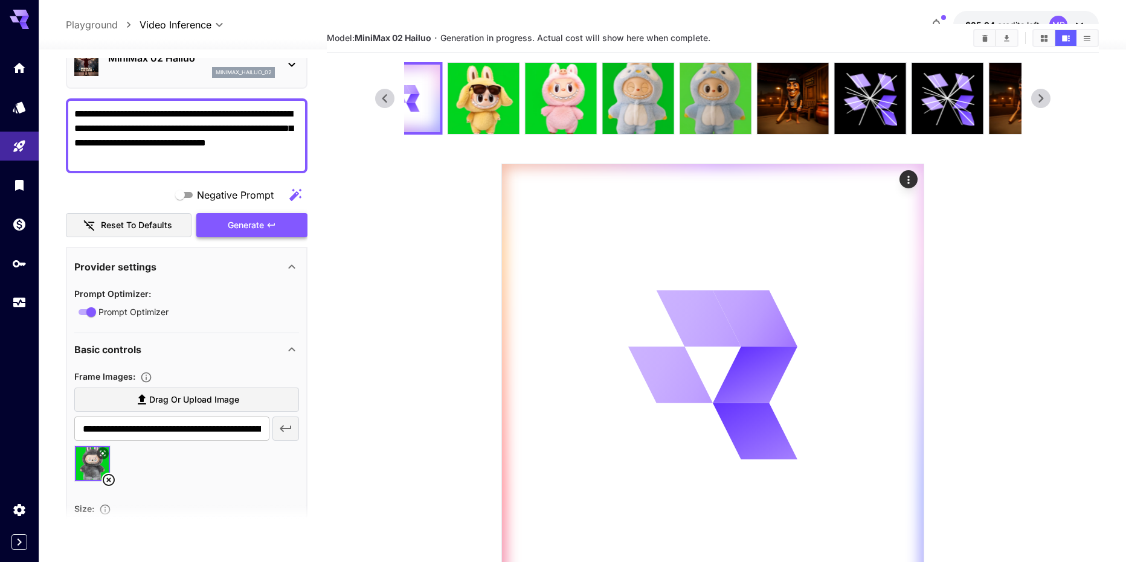
click at [1014, 275] on section at bounding box center [712, 324] width 675 height 524
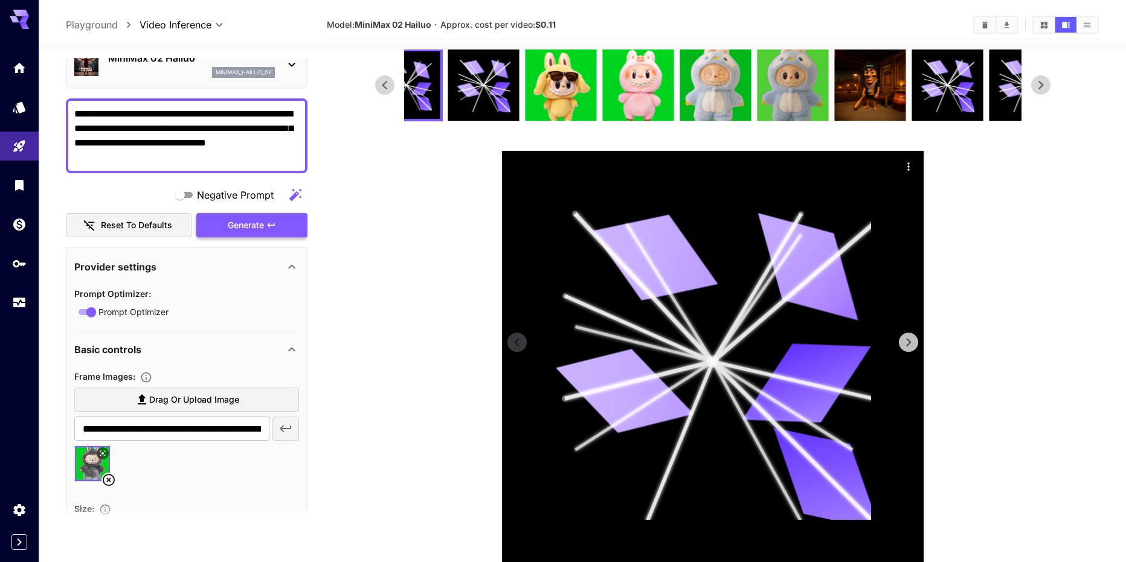
scroll to position [0, 0]
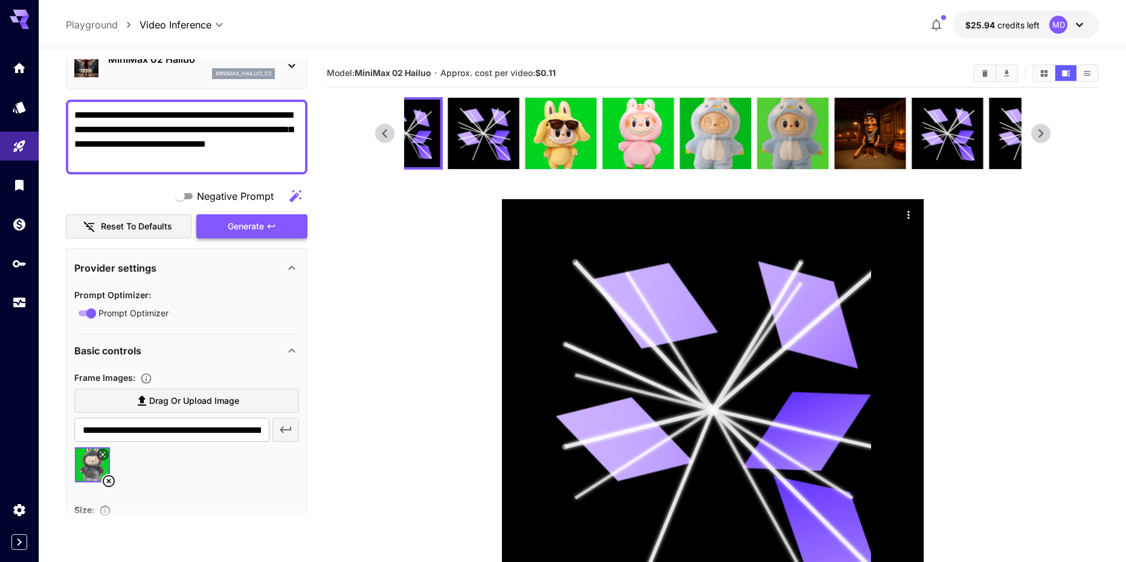
click at [109, 483] on icon at bounding box center [109, 481] width 12 height 12
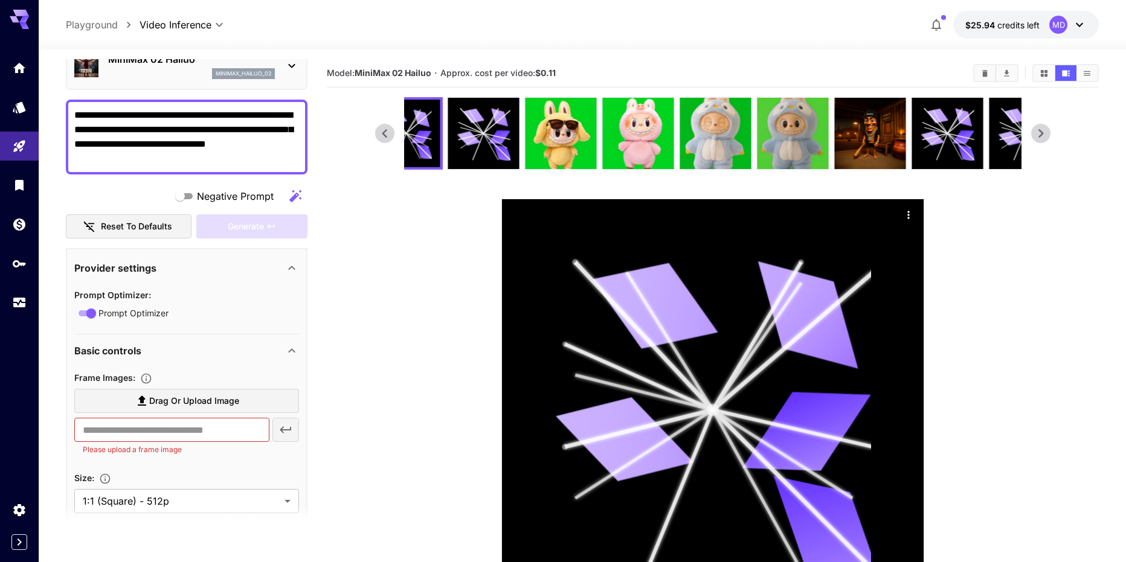
click at [129, 405] on label "Drag or upload image" at bounding box center [186, 401] width 225 height 25
click at [0, 0] on input "Drag or upload image" at bounding box center [0, 0] width 0 height 0
type input "**********"
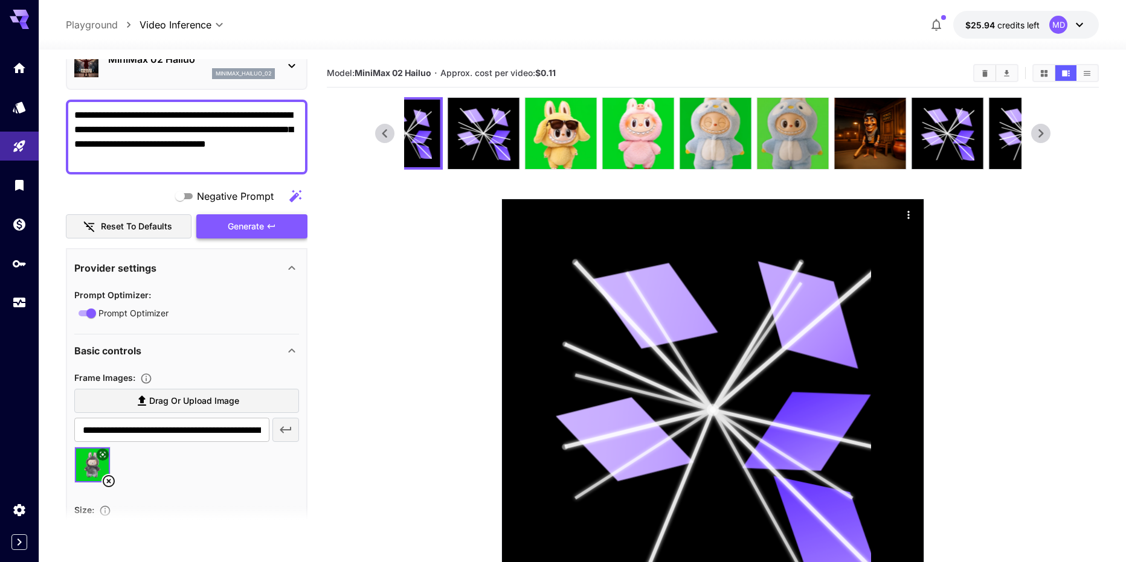
click at [249, 236] on div "Generate" at bounding box center [251, 226] width 111 height 25
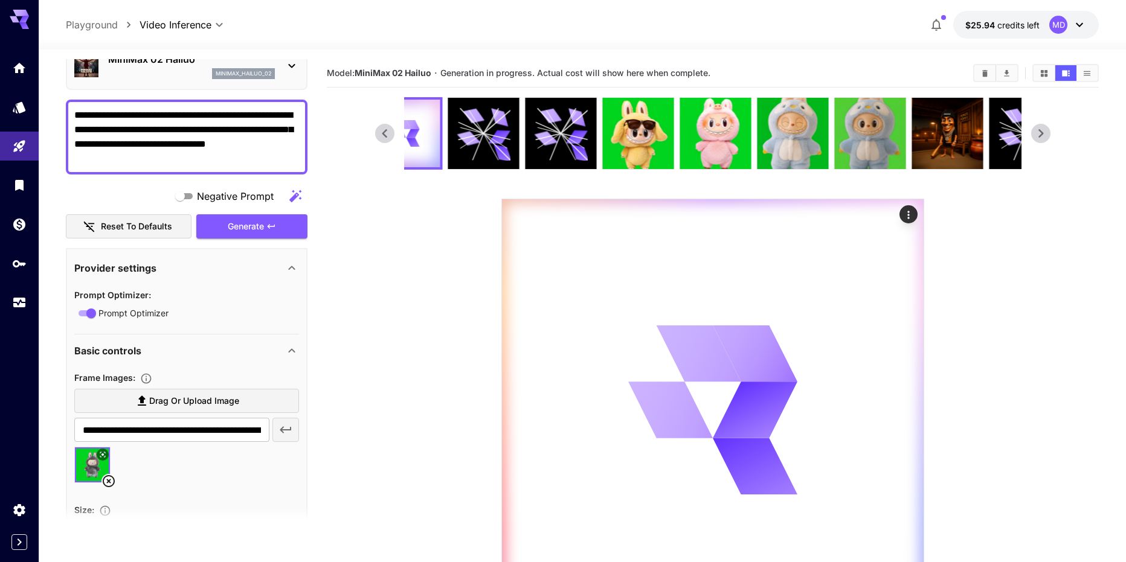
click at [1006, 400] on section at bounding box center [712, 359] width 675 height 524
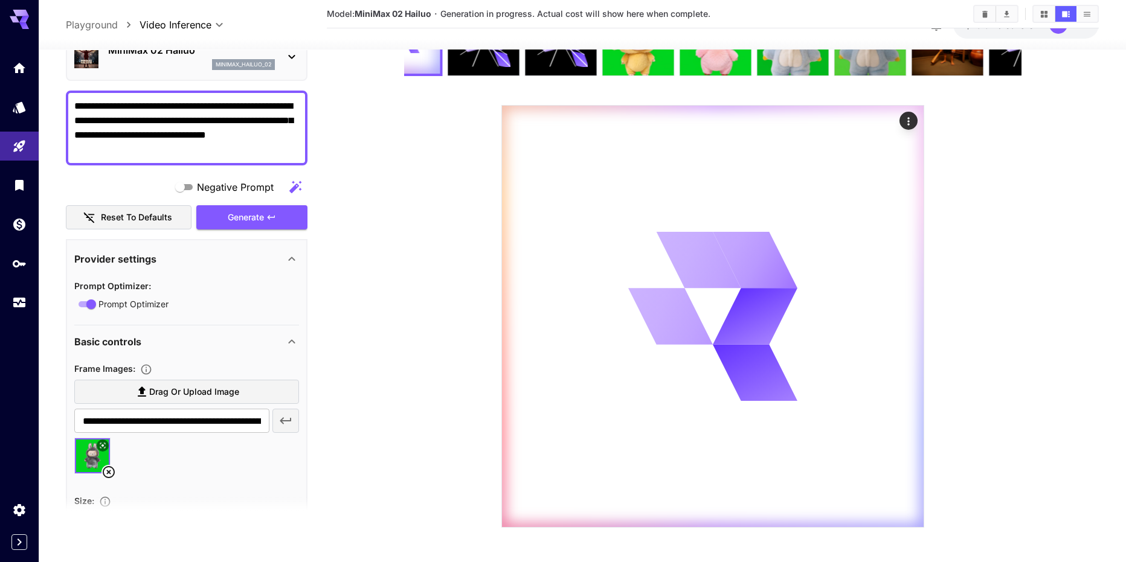
scroll to position [95, 0]
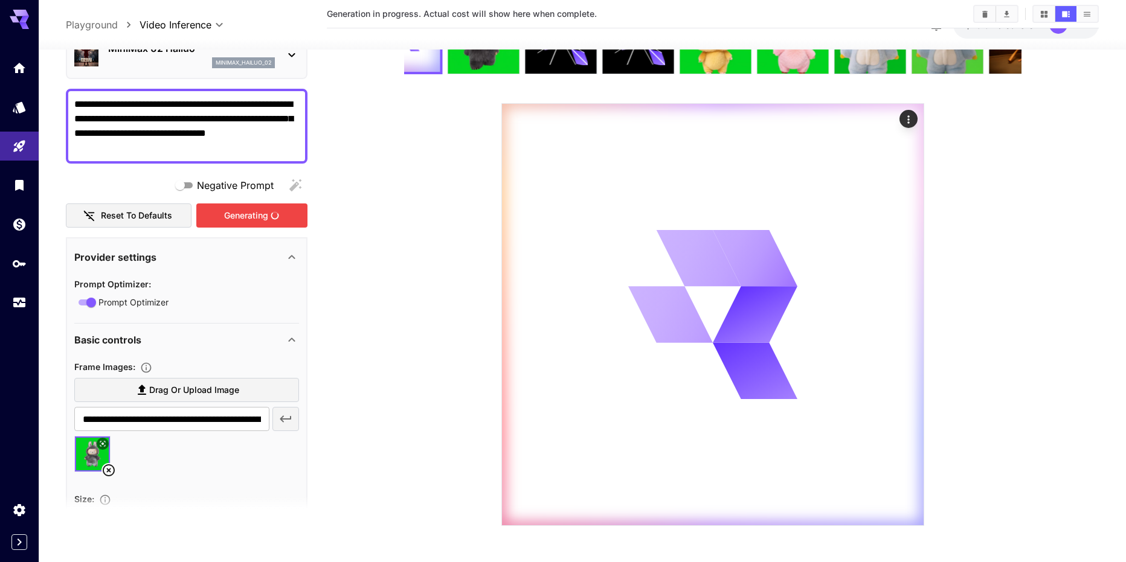
click at [244, 214] on div "Generating" at bounding box center [251, 215] width 111 height 25
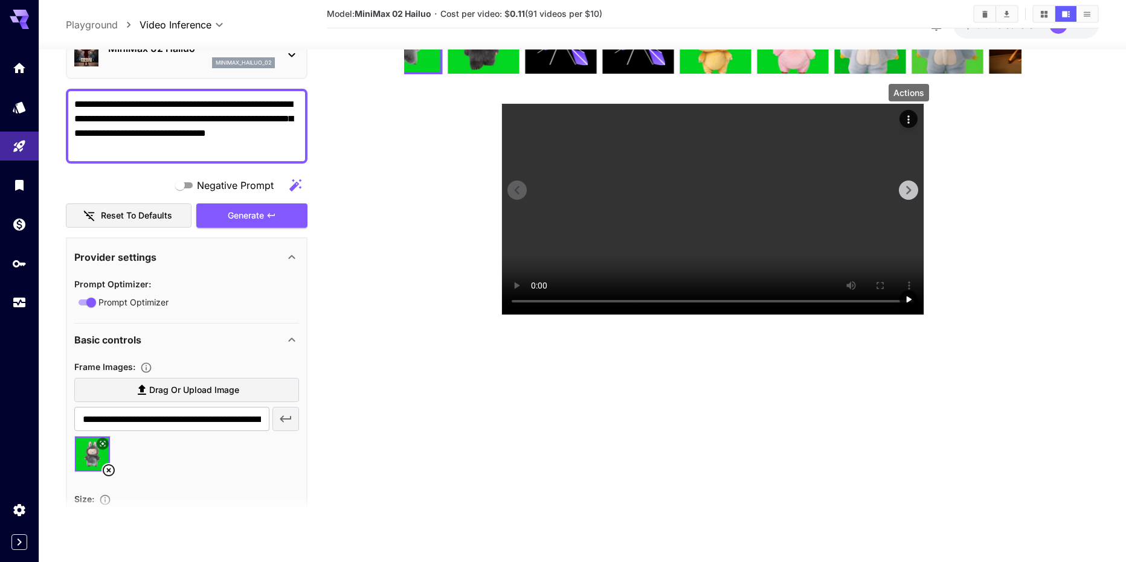
click at [913, 118] on icon "Actions" at bounding box center [909, 120] width 12 height 12
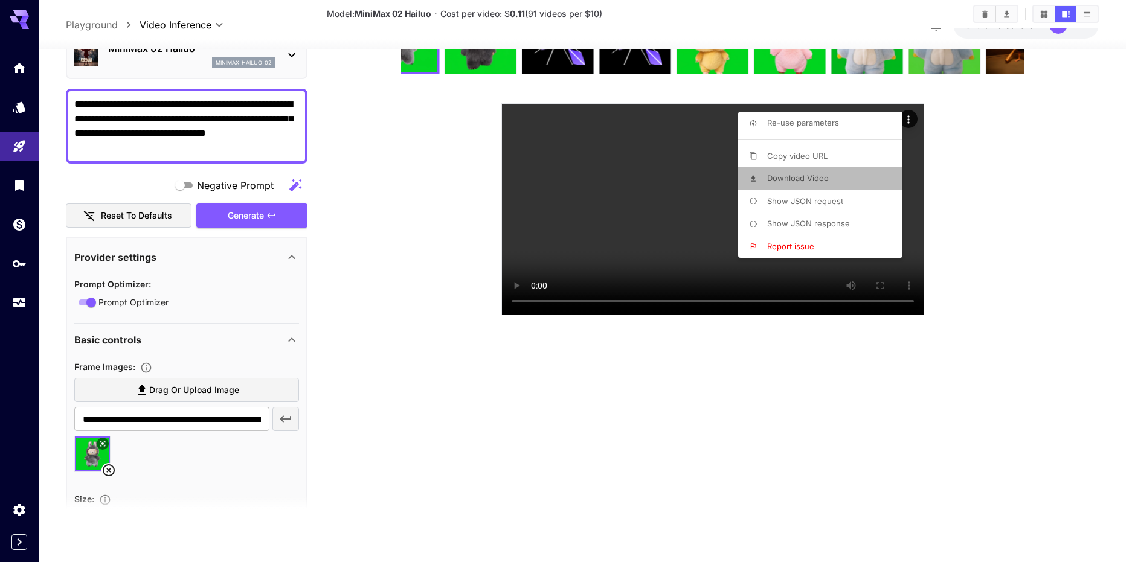
click at [795, 178] on span "Download Video" at bounding box center [798, 178] width 62 height 10
click at [108, 470] on div at bounding box center [567, 281] width 1135 height 562
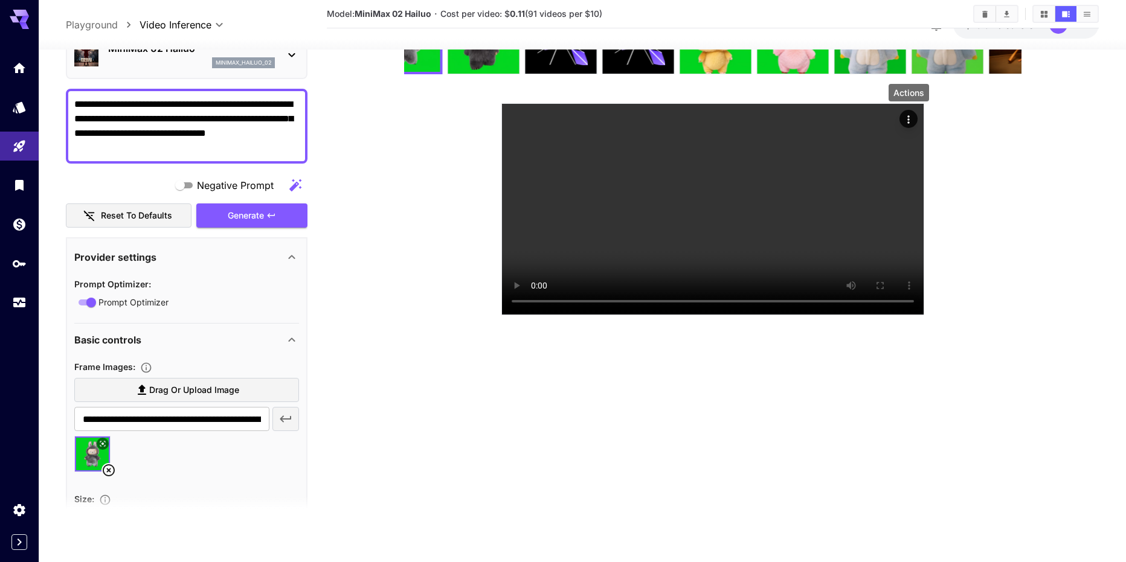
click at [109, 471] on icon at bounding box center [108, 470] width 14 height 14
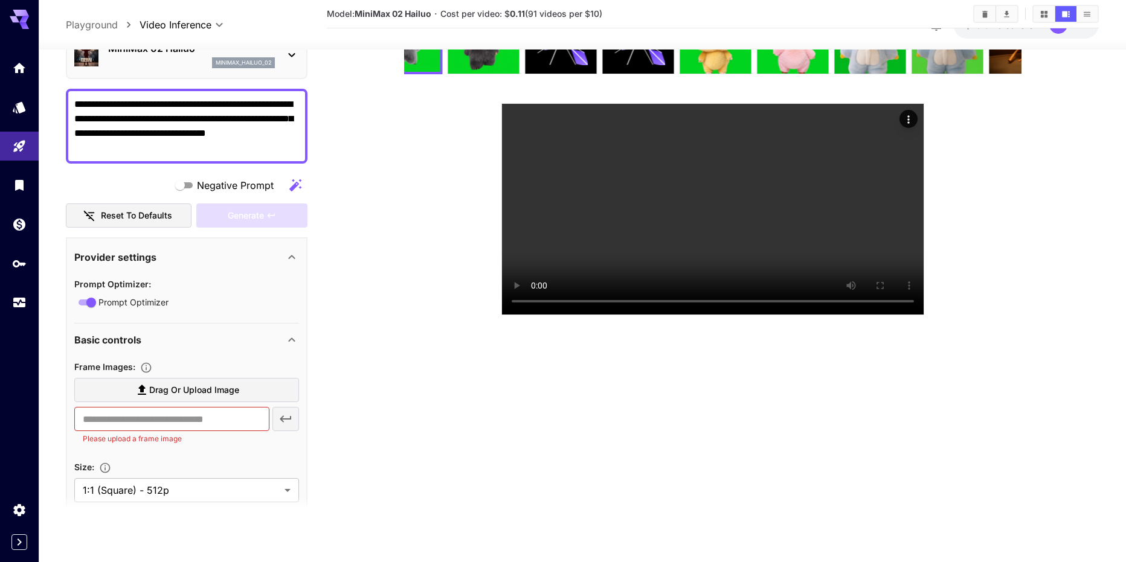
click at [160, 383] on span "Drag or upload image" at bounding box center [194, 389] width 90 height 15
click at [0, 0] on input "Drag or upload image" at bounding box center [0, 0] width 0 height 0
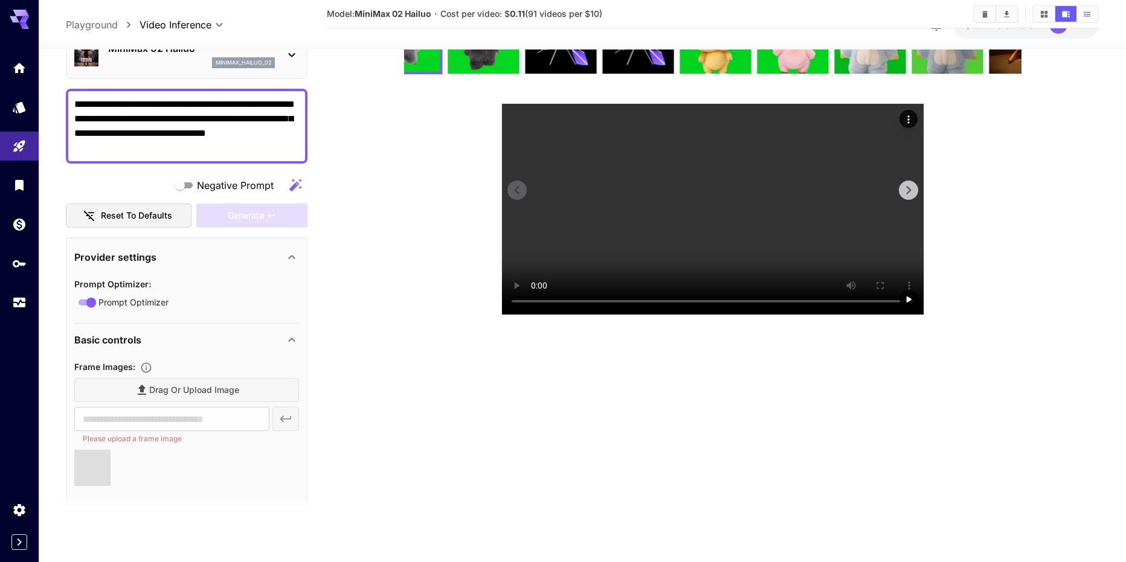
type input "**********"
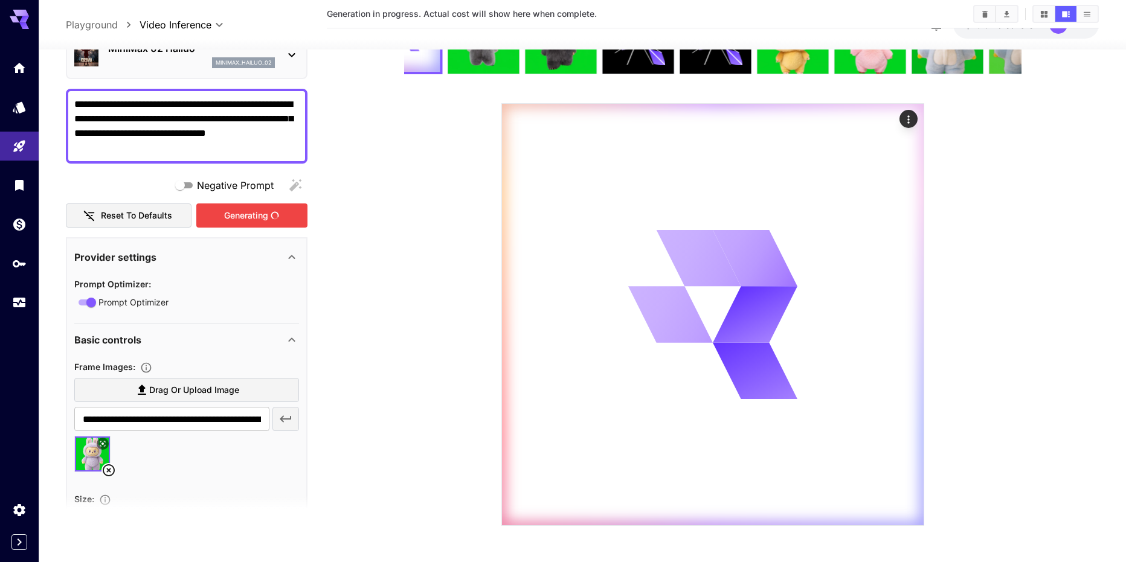
click at [257, 213] on div "Generating" at bounding box center [251, 215] width 111 height 25
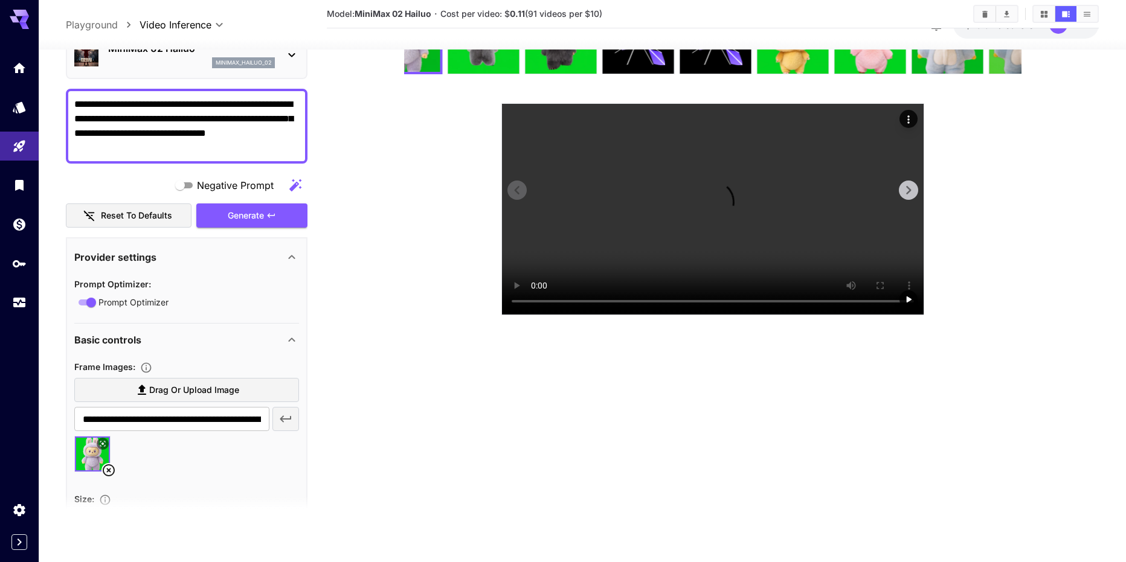
scroll to position [156, 0]
